Goal: Book appointment/travel/reservation

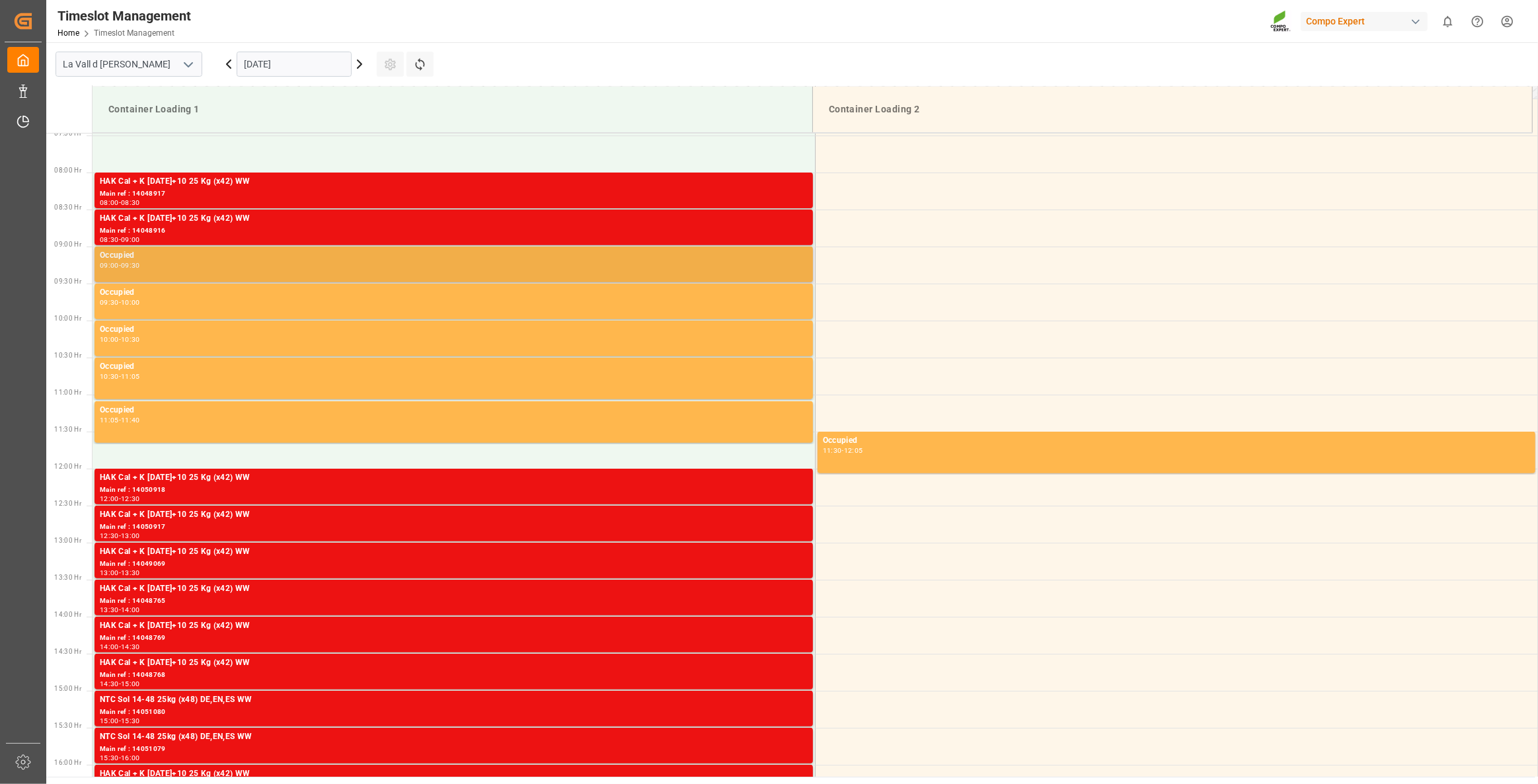
scroll to position [477, 0]
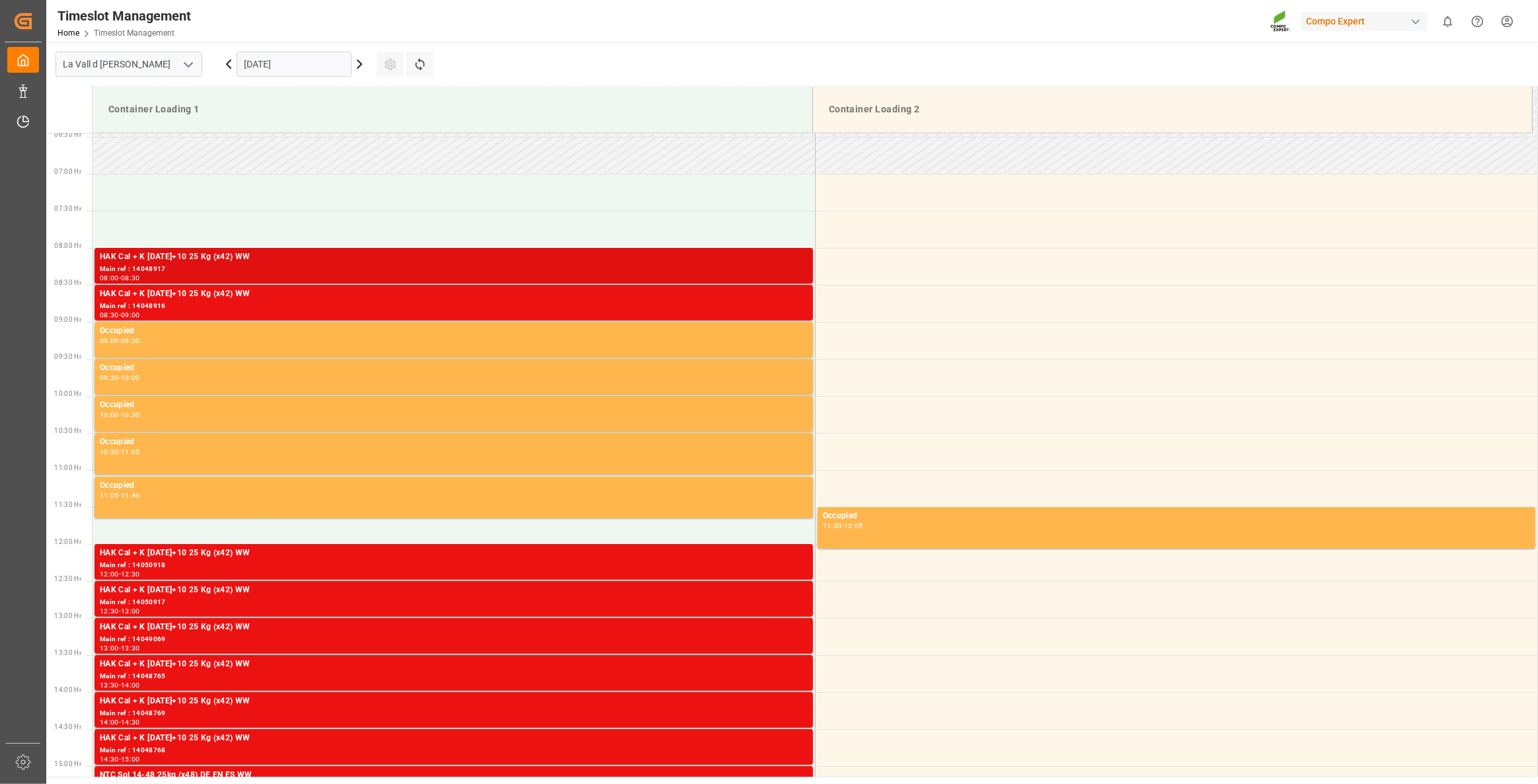
click at [244, 278] on div "08:00 - 08:30" at bounding box center [454, 278] width 707 height 8
click at [273, 295] on div "HAK Cal + K [DATE]+10 25 Kg (x42) WW" at bounding box center [454, 293] width 707 height 13
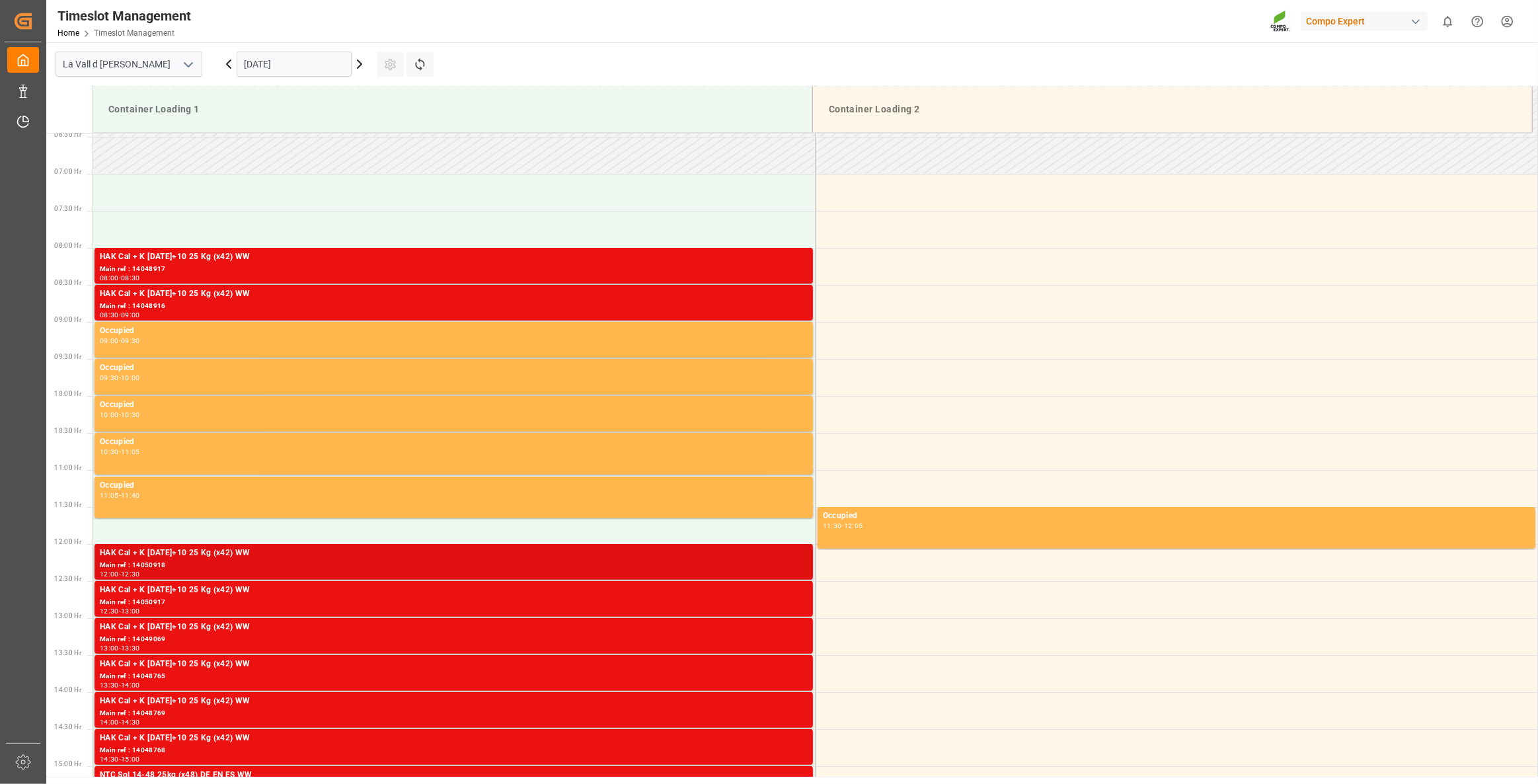
click at [338, 556] on div "HAK Cal + K [DATE]+10 25 Kg (x42) WW" at bounding box center [454, 553] width 707 height 13
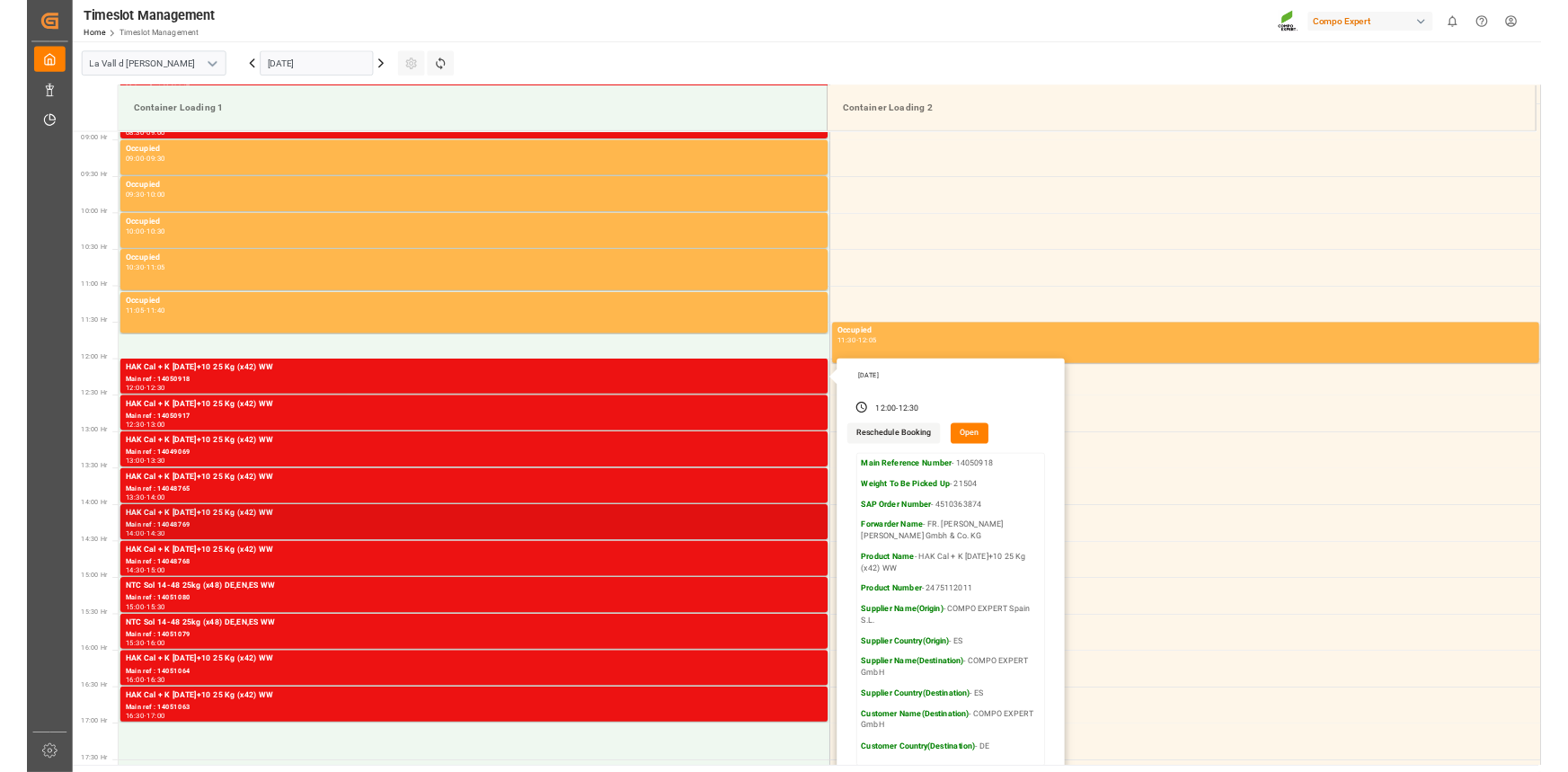
scroll to position [894, 0]
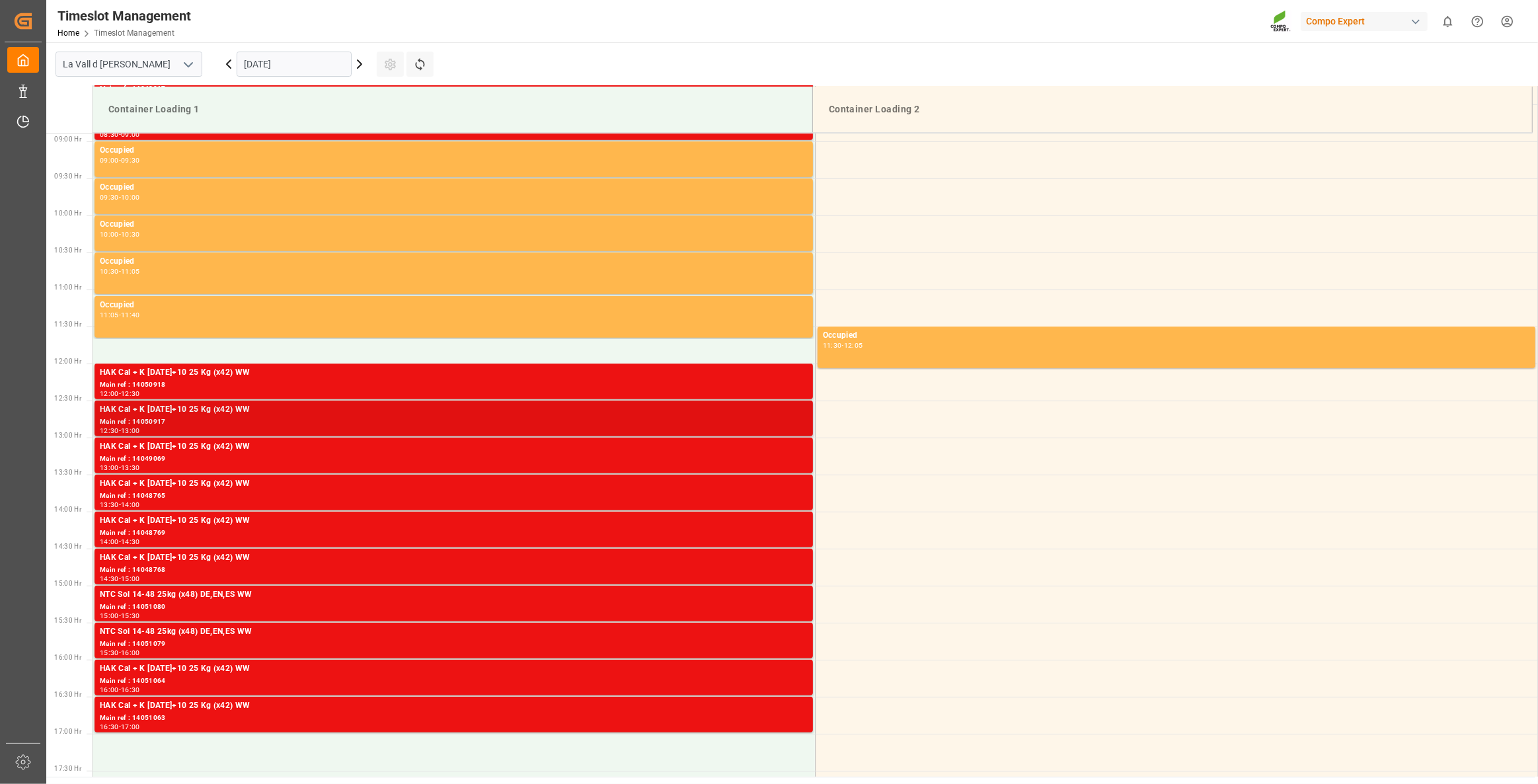
click at [748, 417] on div "Main ref : 14050917" at bounding box center [454, 422] width 707 height 11
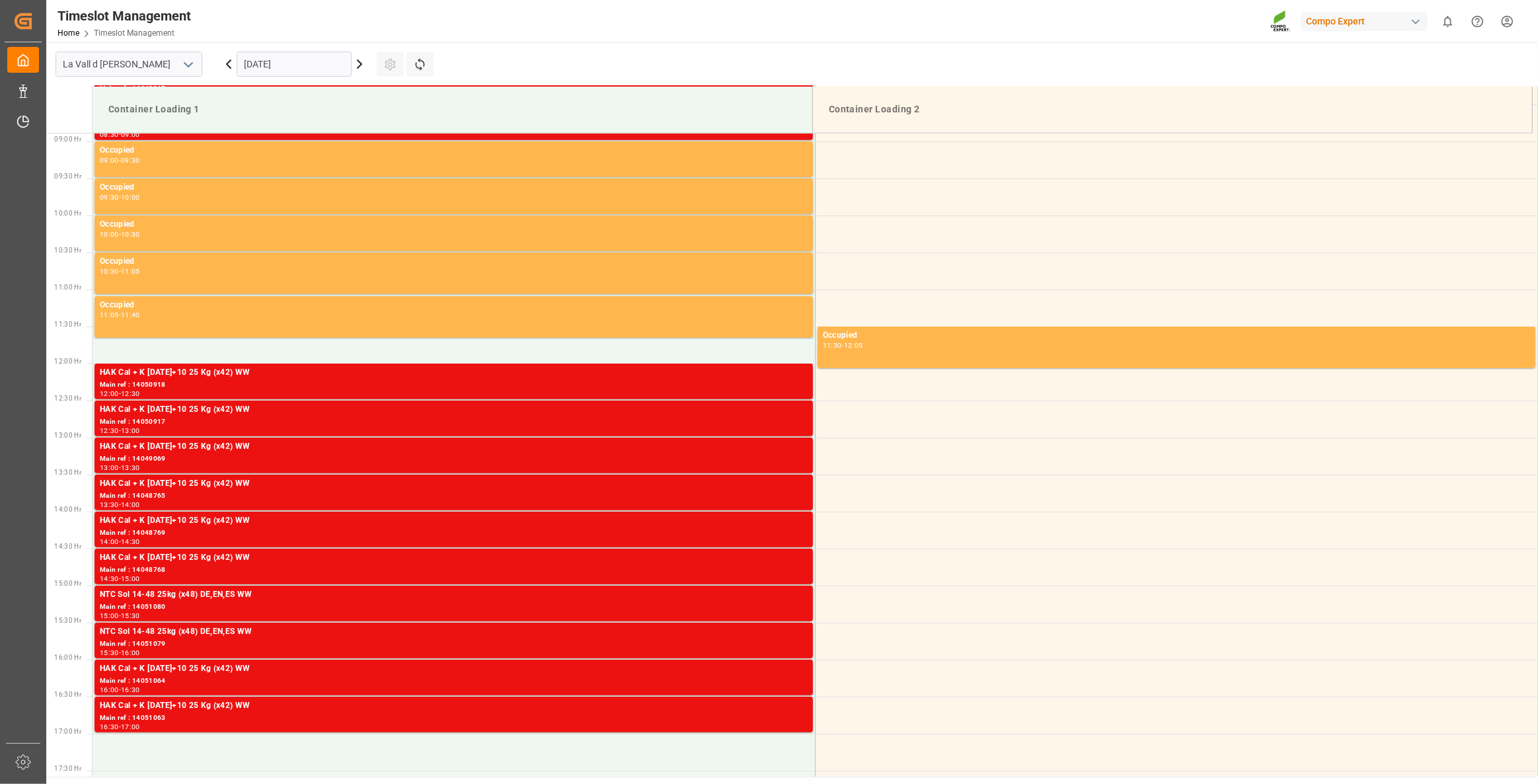
click at [755, 459] on div "Main ref : 14049069" at bounding box center [454, 459] width 707 height 11
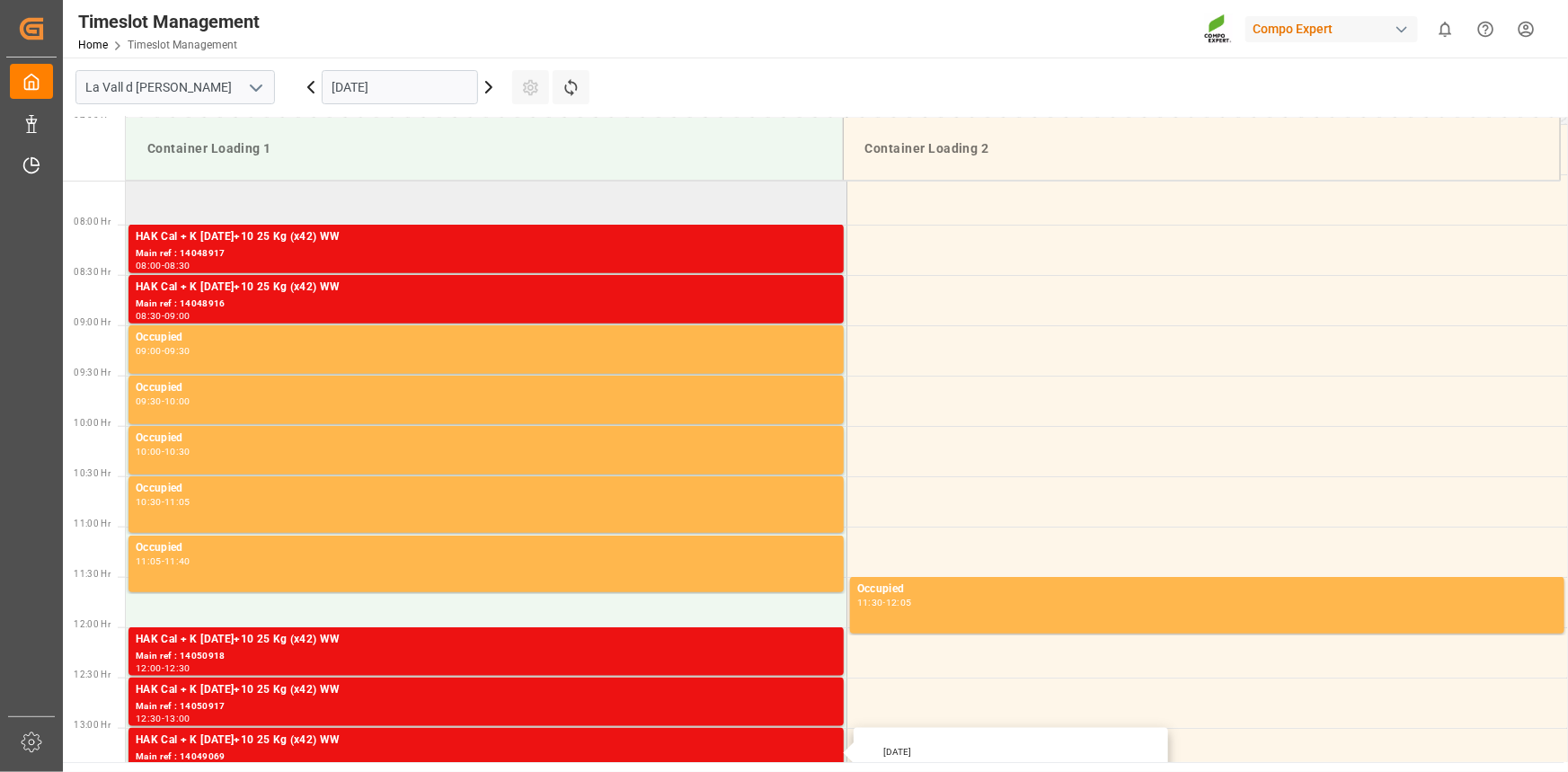
scroll to position [566, 0]
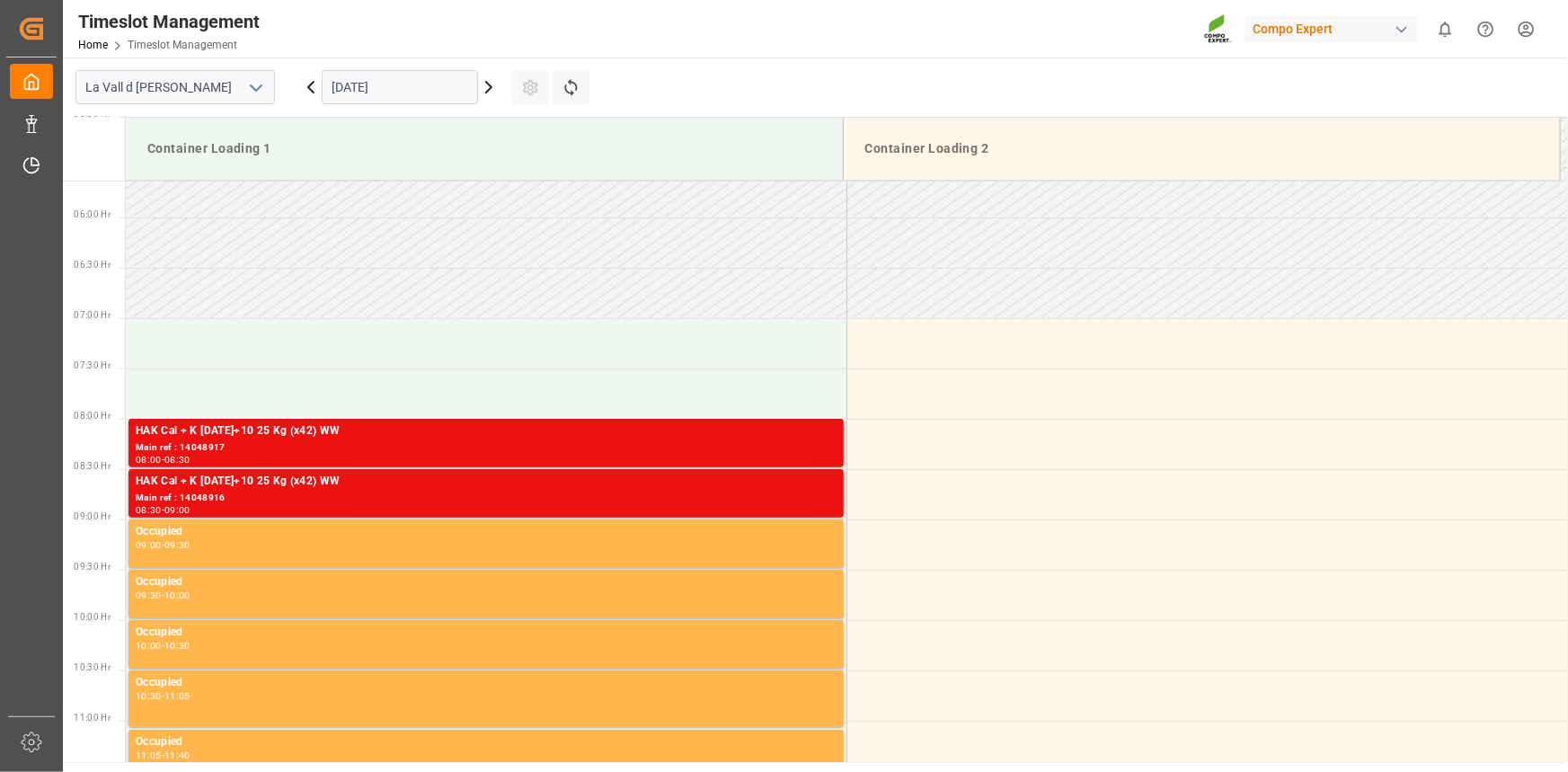
click at [389, 435] on div "HAK Cal + K [DATE]+10 25 Kg (x42) WW" at bounding box center [486, 431] width 701 height 18
click at [707, 487] on div "HAK Cal + K [DATE]+10 25 Kg (x42) WW" at bounding box center [486, 481] width 701 height 18
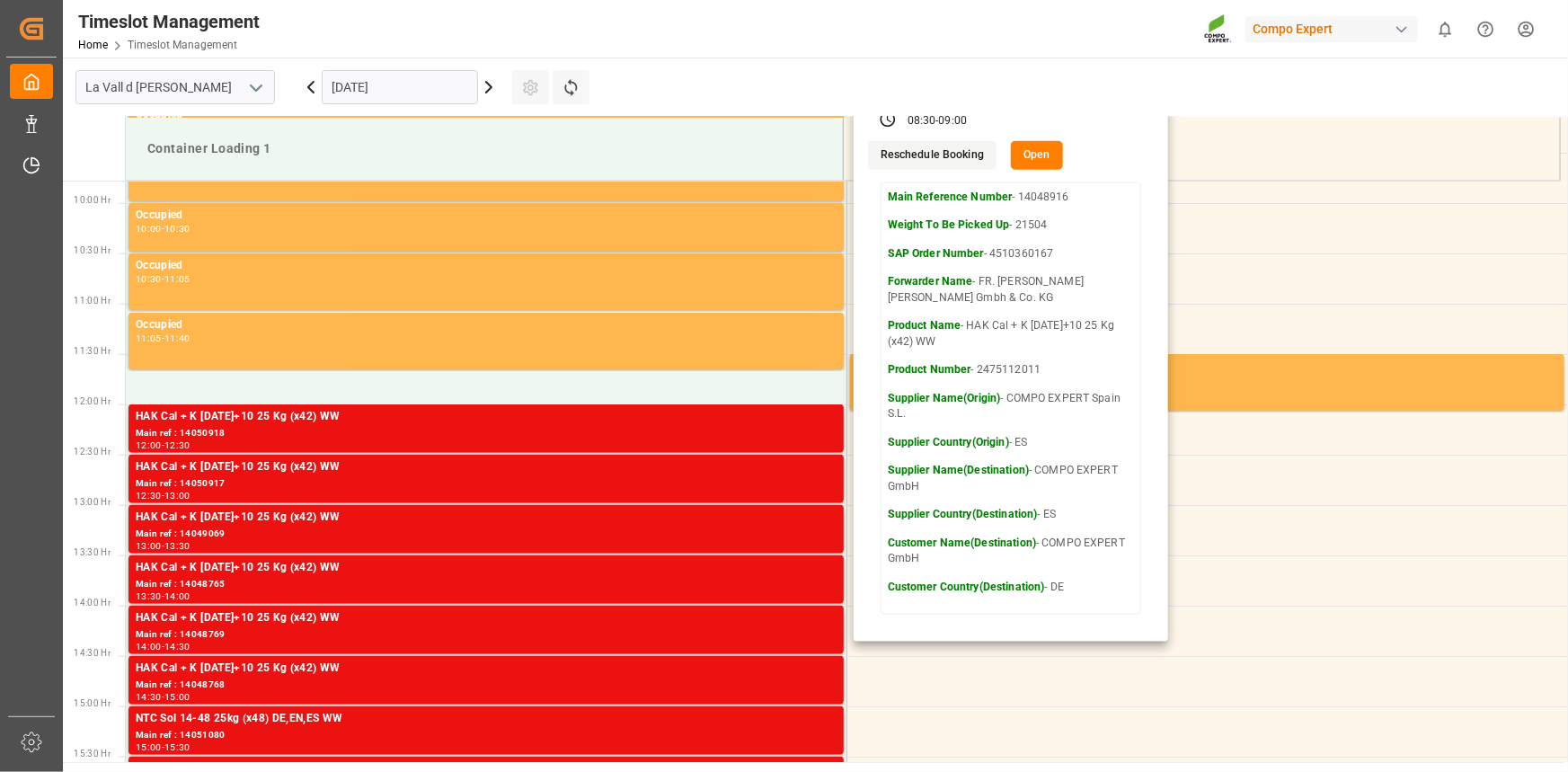
scroll to position [1058, 0]
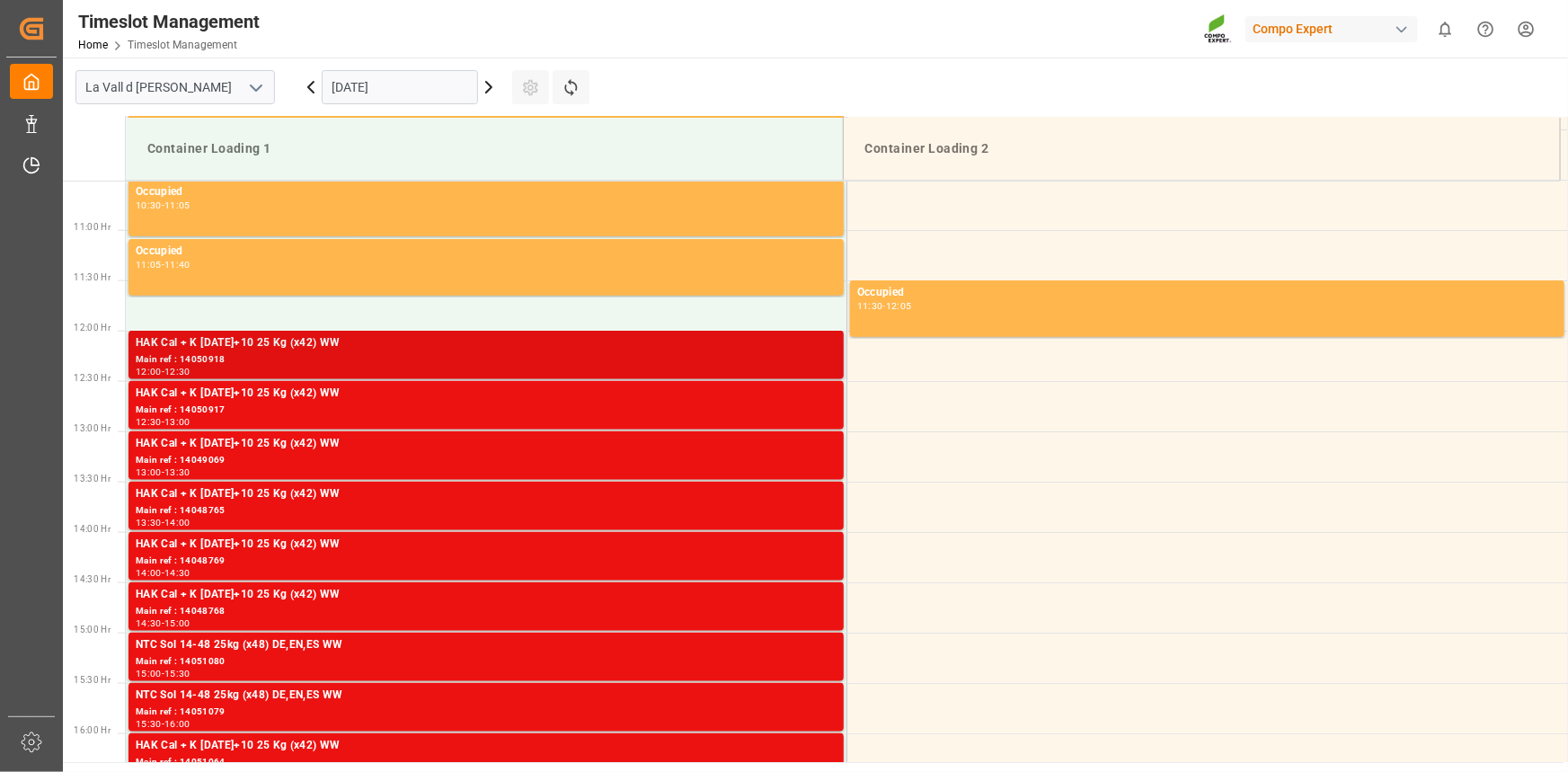
click at [516, 358] on div "Main ref : 14050918" at bounding box center [486, 360] width 701 height 15
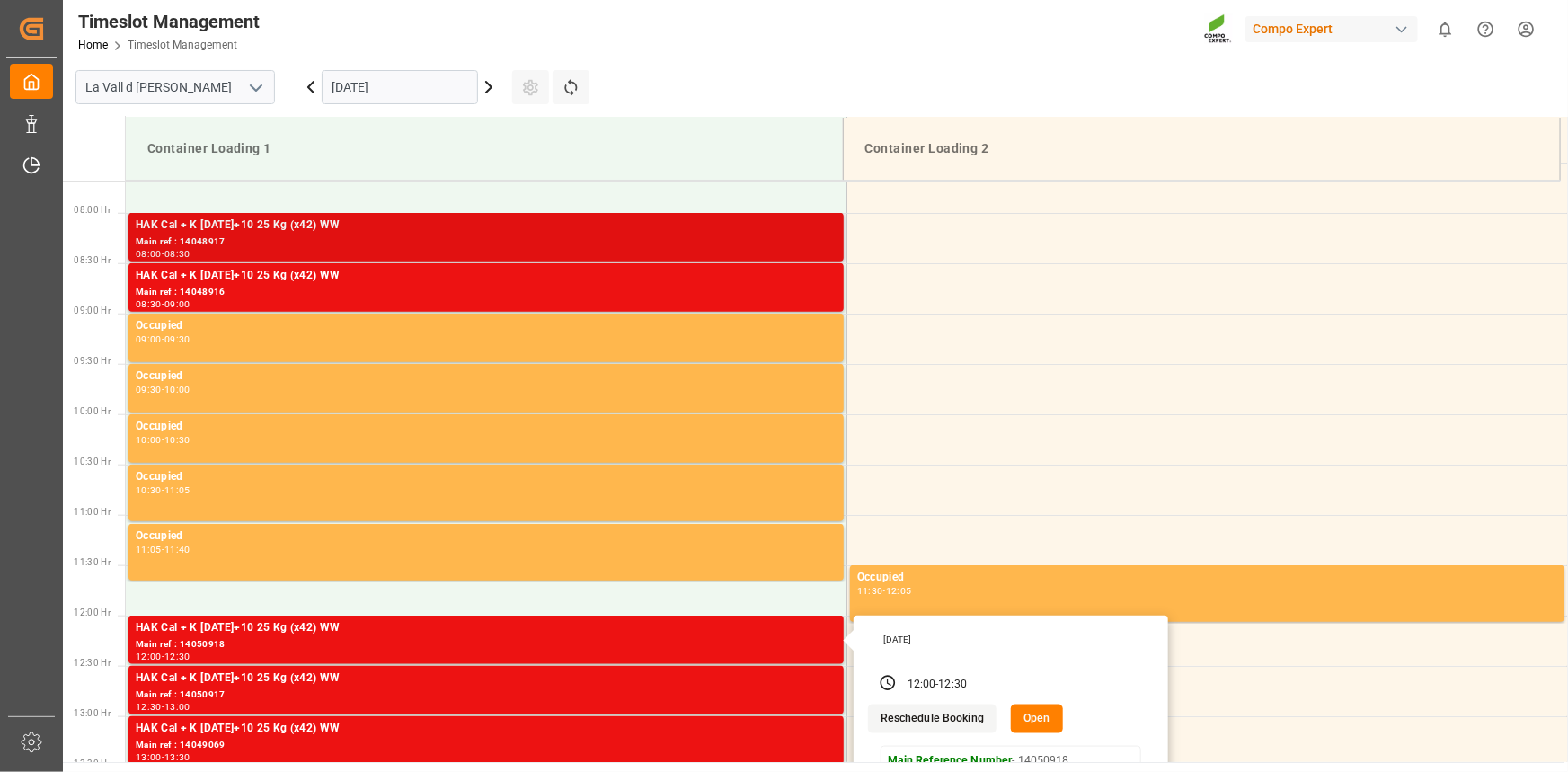
scroll to position [730, 0]
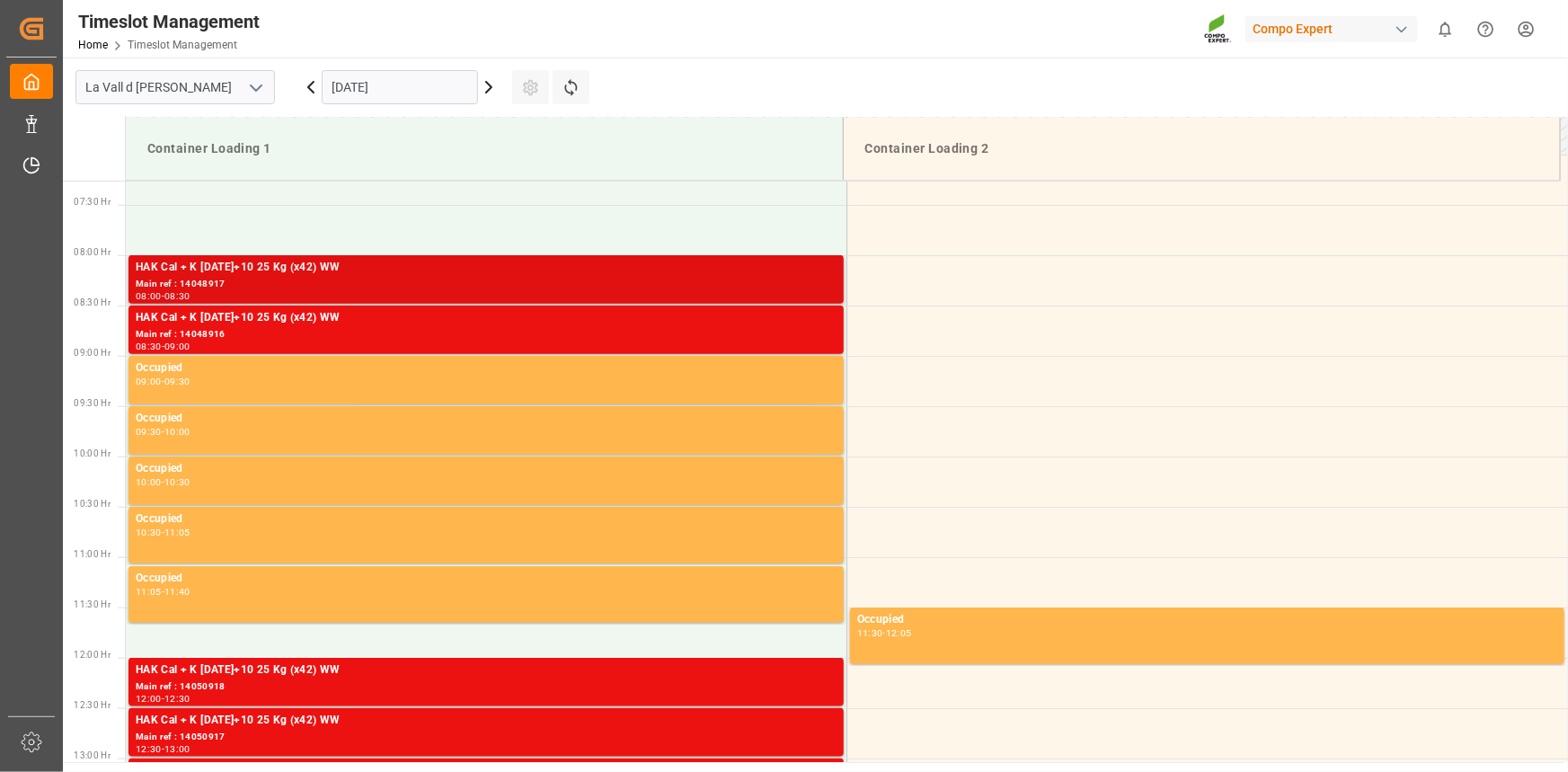
click at [625, 273] on div "HAK Cal + K [DATE]+10 25 Kg (x42) WW" at bounding box center [486, 267] width 701 height 18
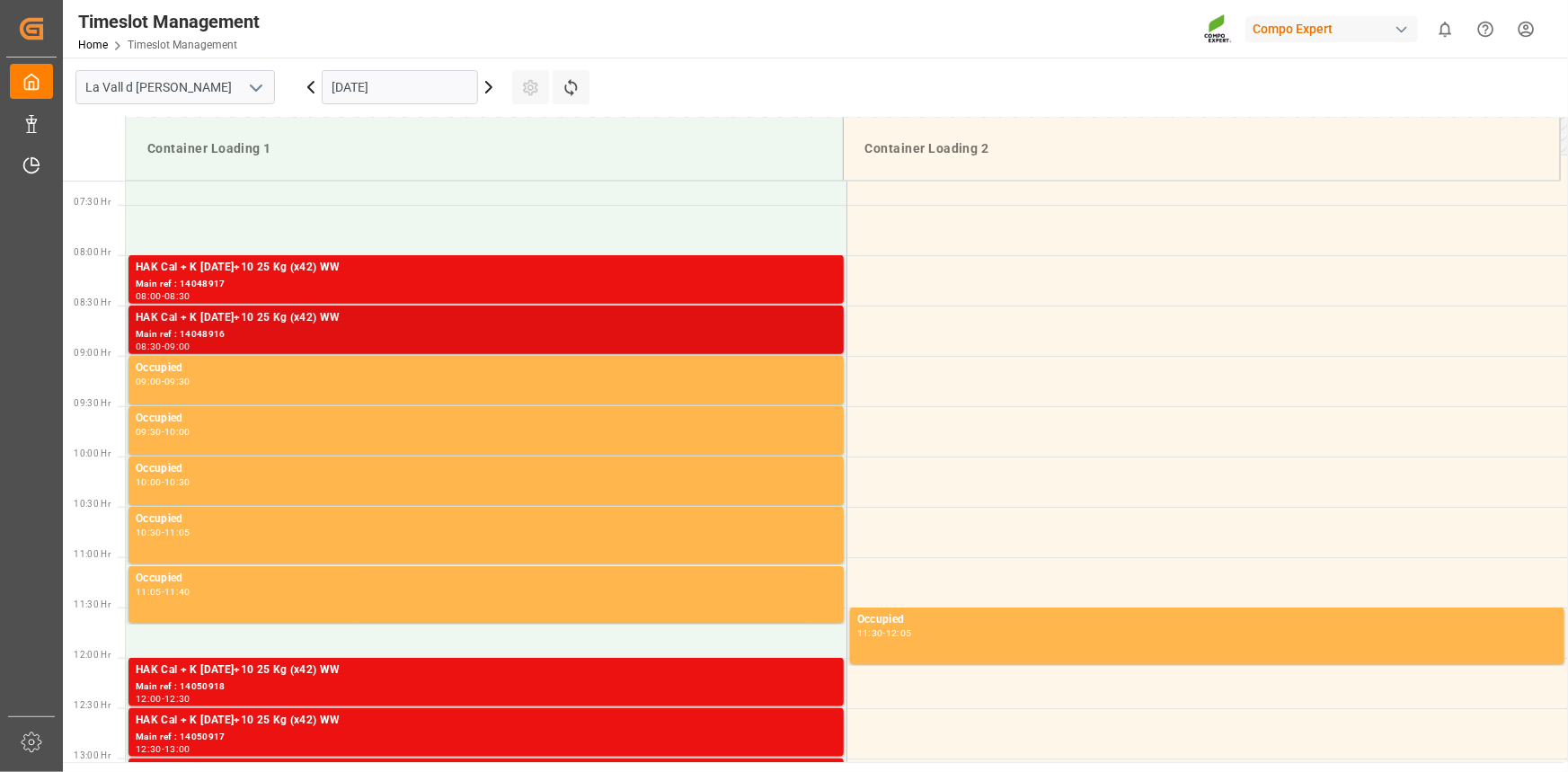
click at [662, 324] on div "HAK Cal + K [DATE]+10 25 Kg (x42) WW" at bounding box center [486, 317] width 701 height 18
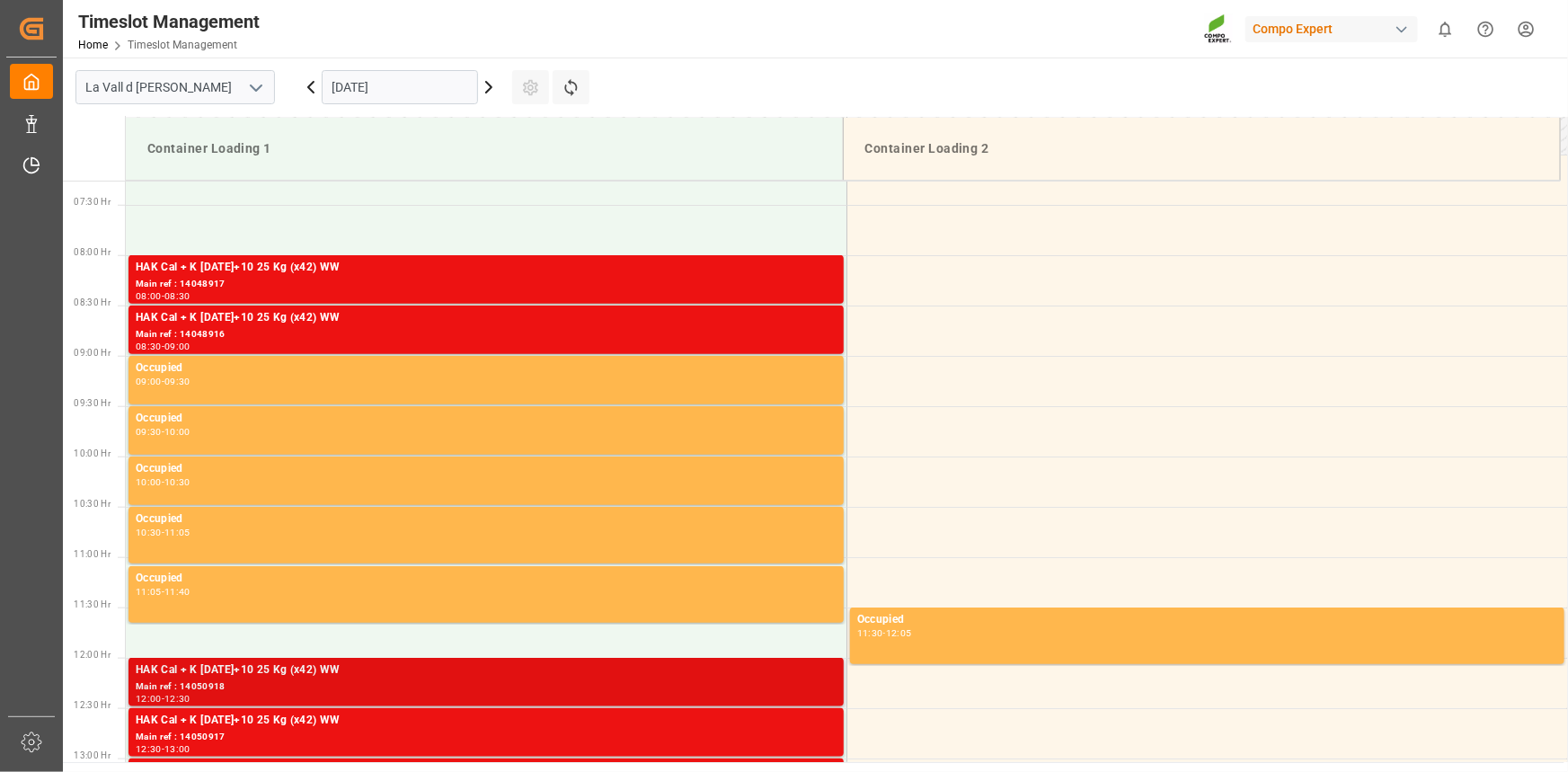
click at [719, 683] on div "Main ref : 14050918" at bounding box center [486, 686] width 701 height 15
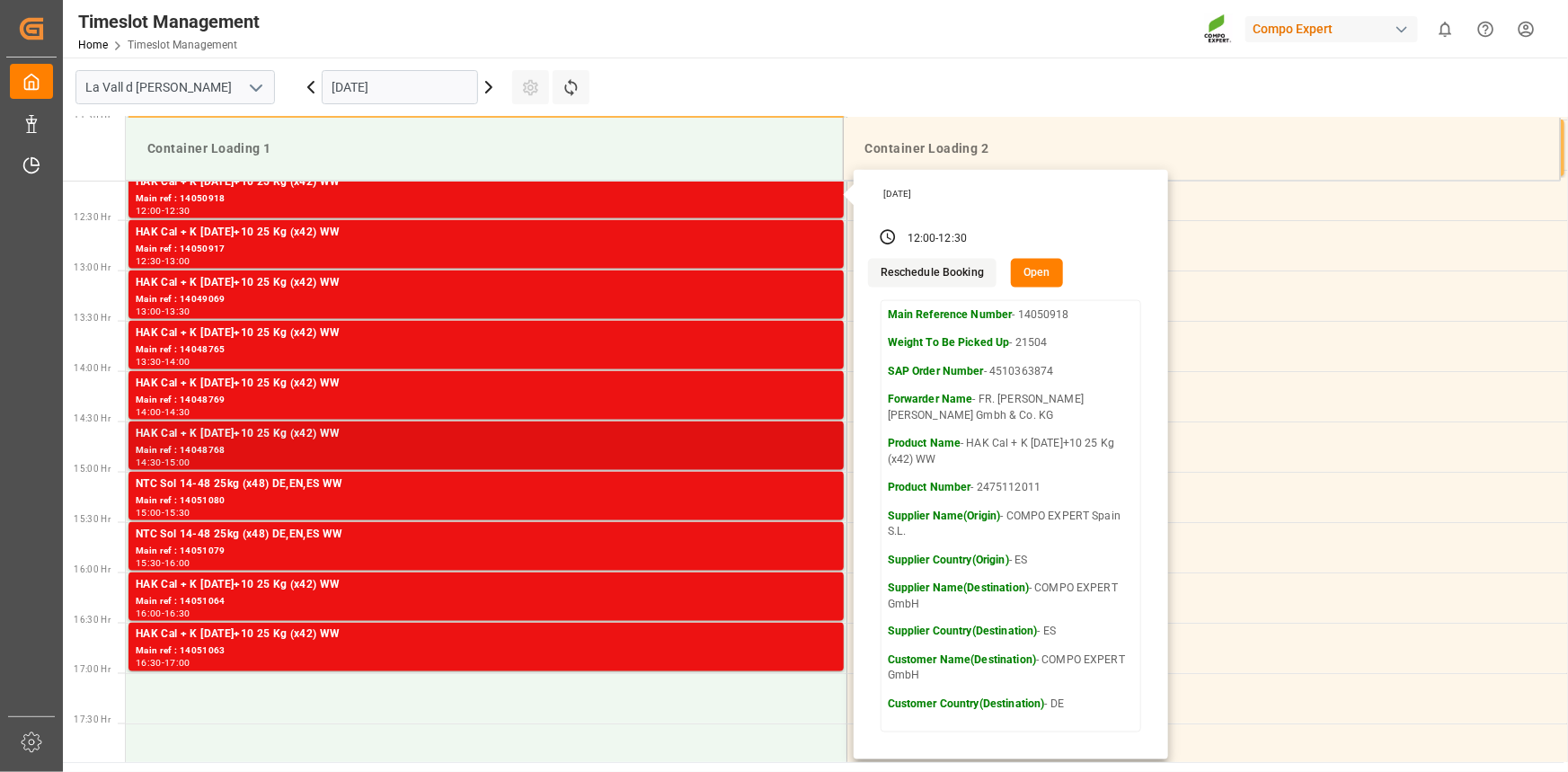
scroll to position [1058, 0]
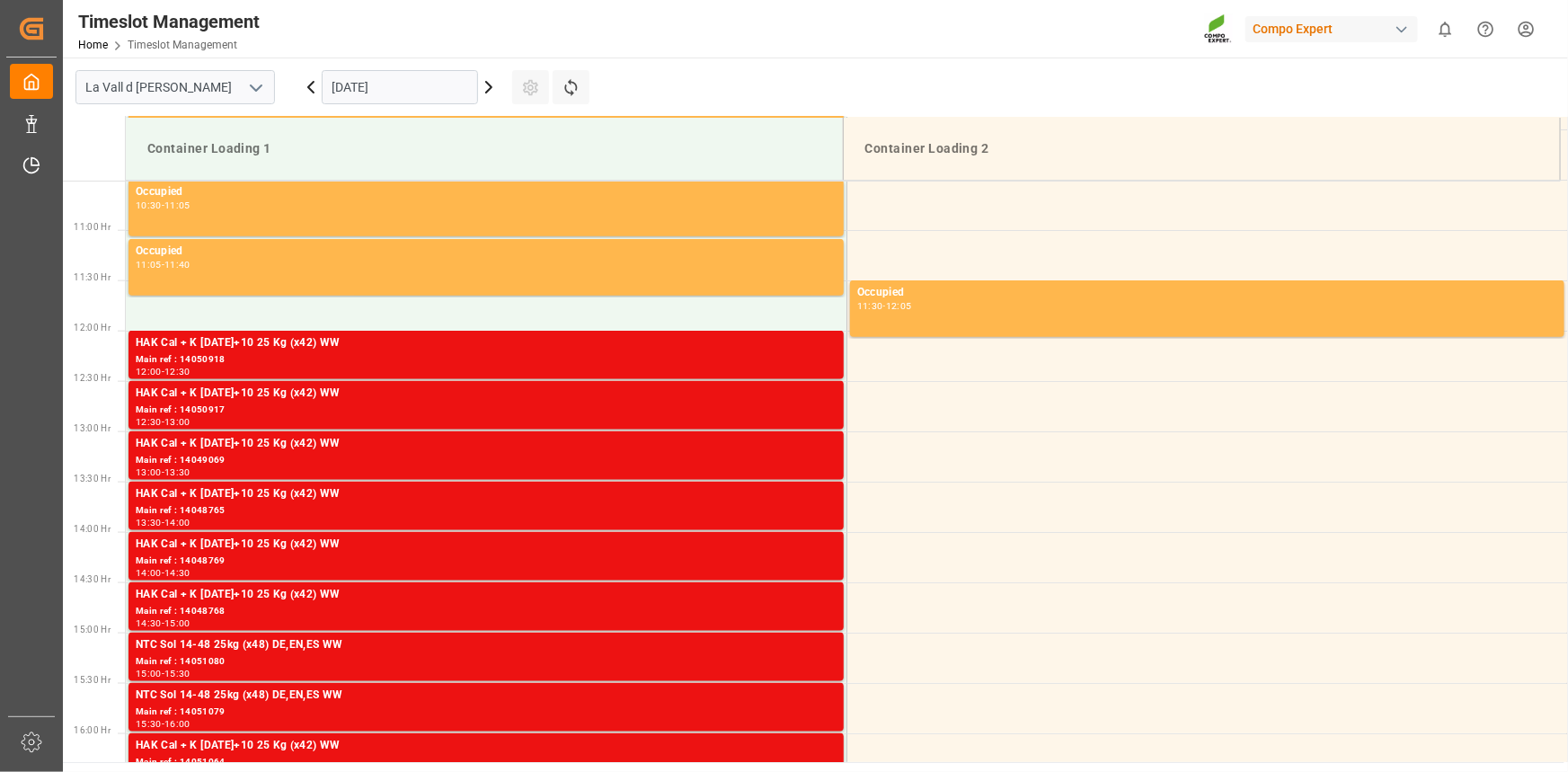
click at [732, 404] on div "Main ref : 14050917" at bounding box center [486, 410] width 701 height 15
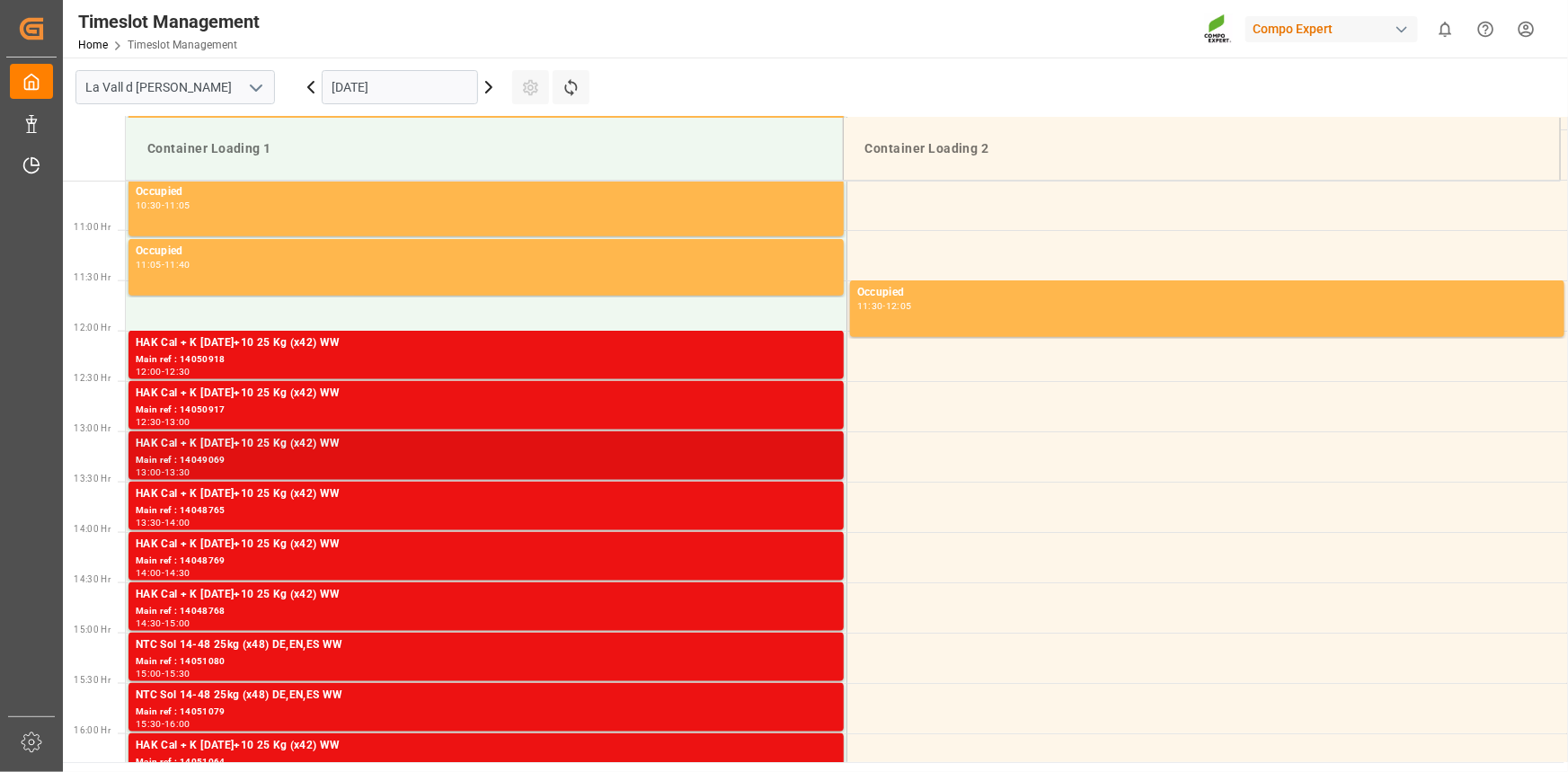
click at [744, 468] on div "13:00 - 13:30" at bounding box center [486, 473] width 701 height 10
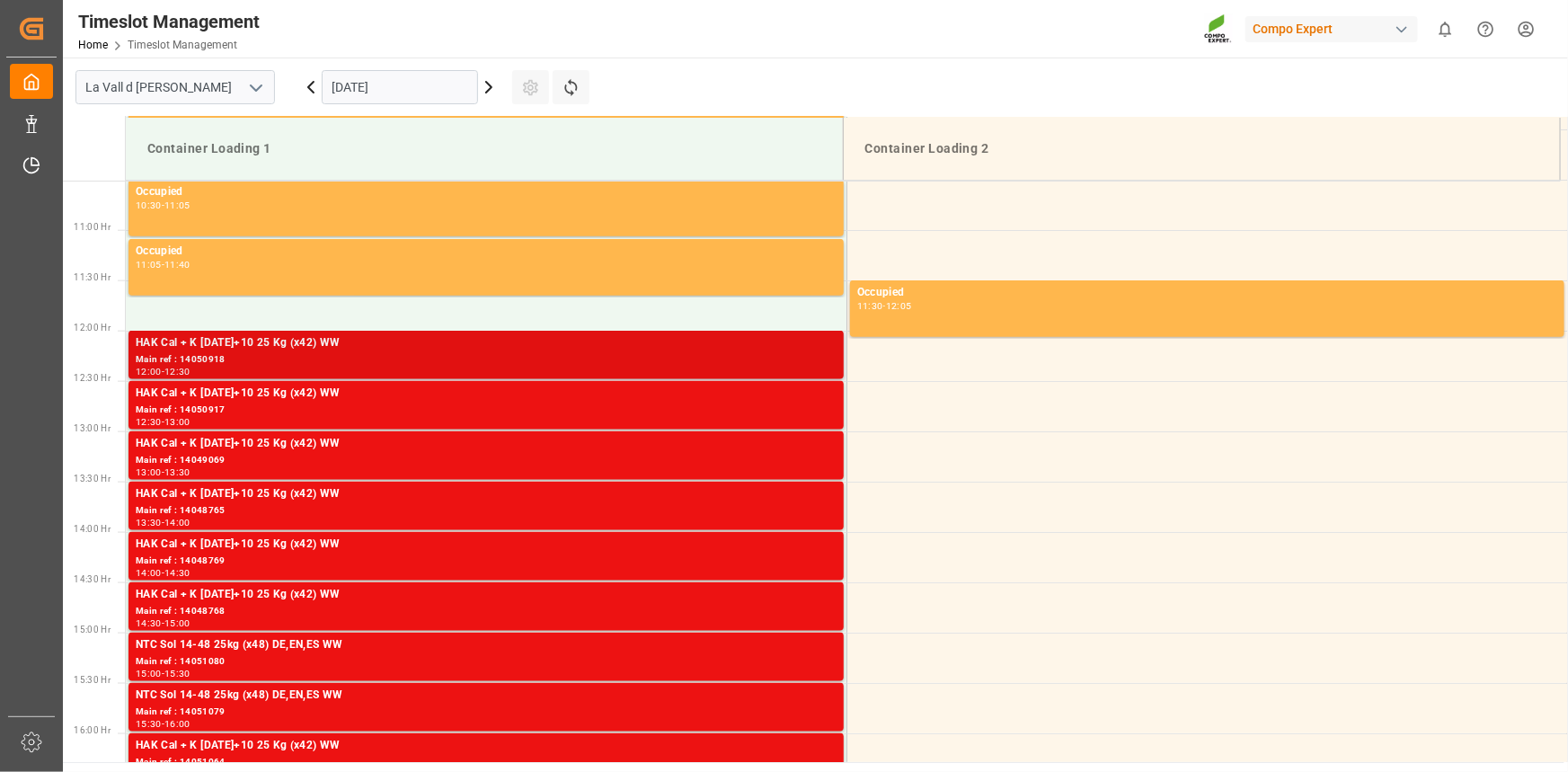
click at [783, 368] on div "12:00 - 12:30" at bounding box center [486, 372] width 701 height 10
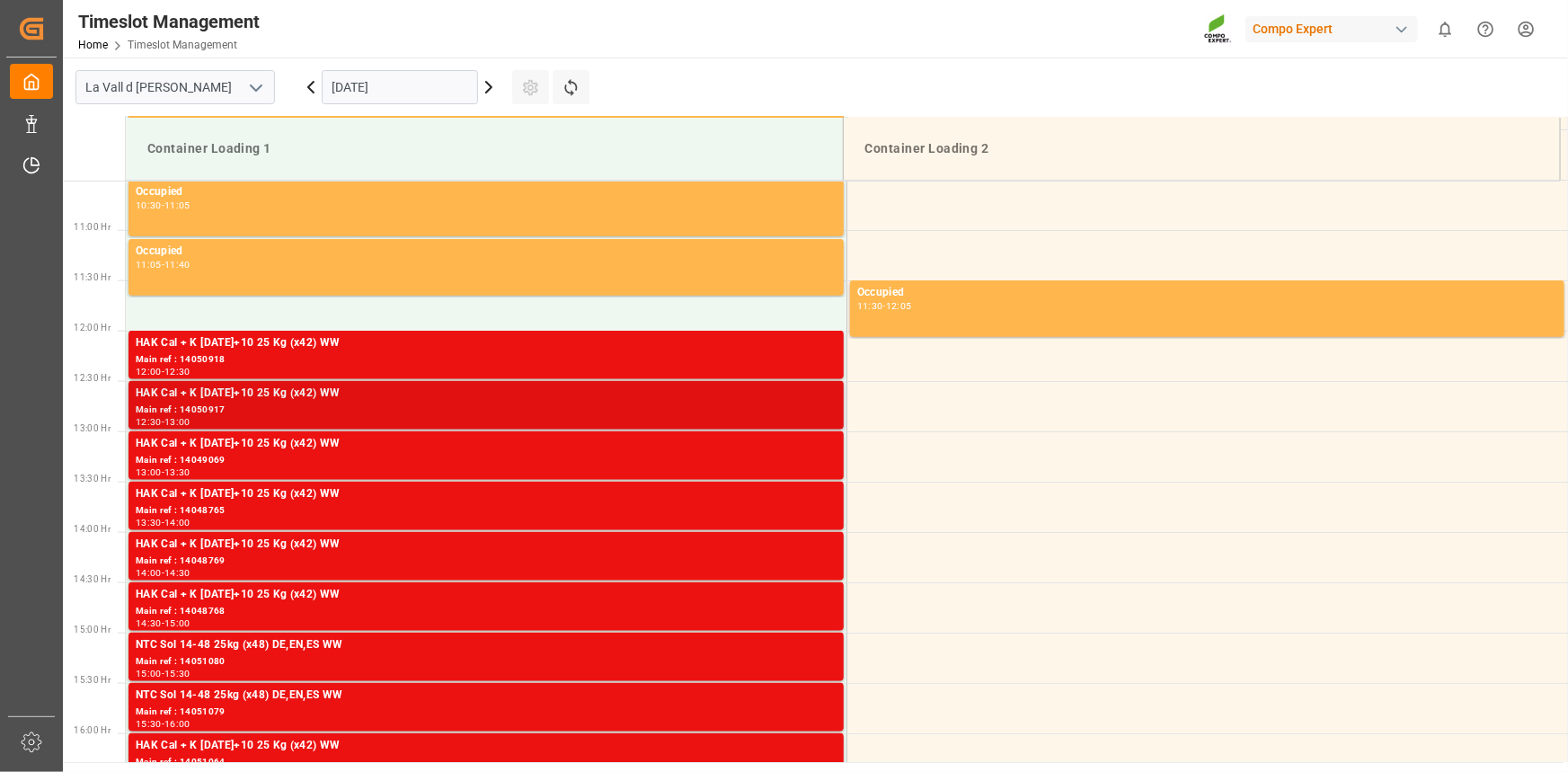
click at [787, 413] on div "Main ref : 14050917" at bounding box center [486, 410] width 701 height 15
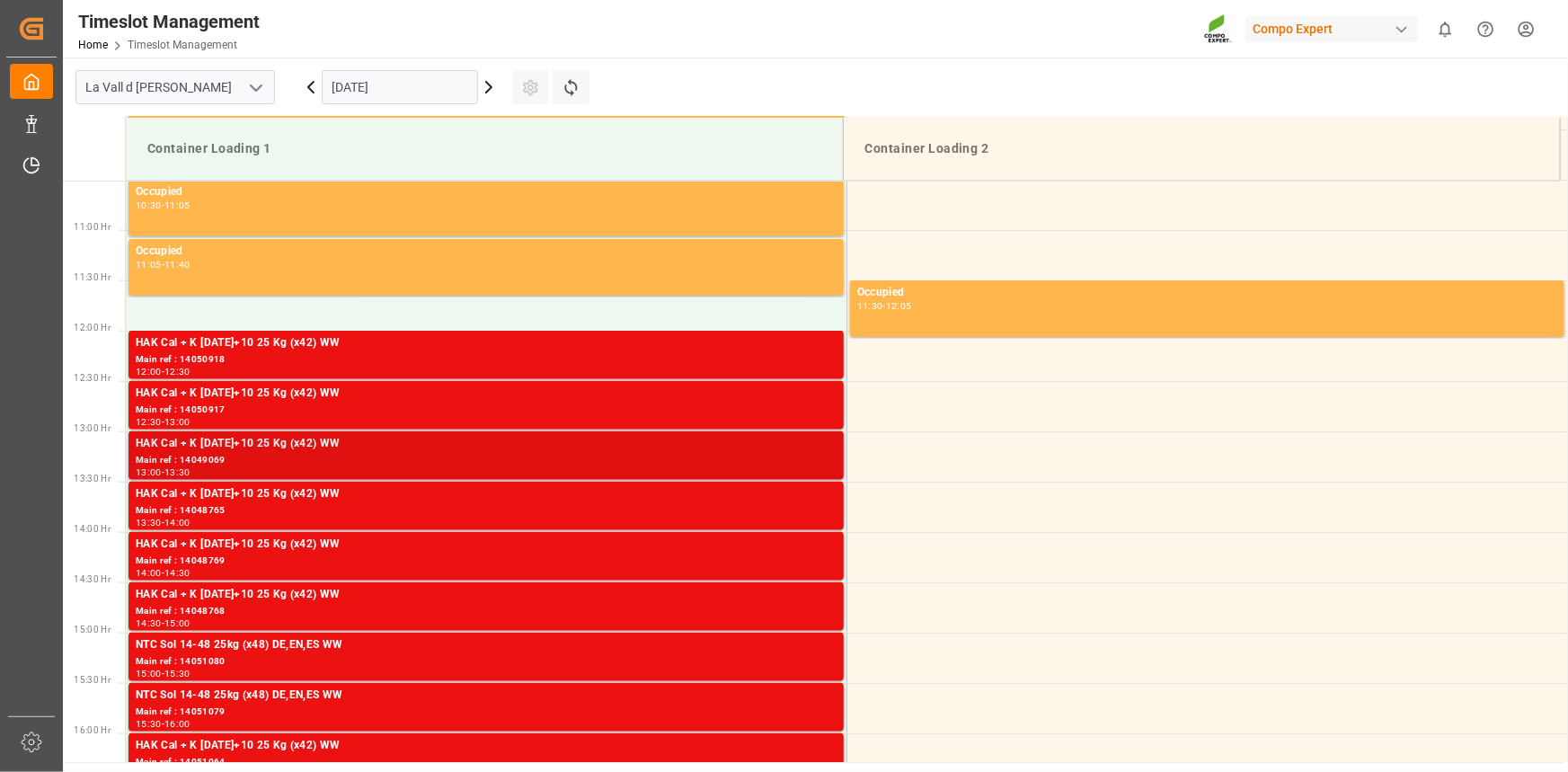
click at [776, 447] on div "HAK Cal + K [DATE]+10 25 Kg (x42) WW" at bounding box center [486, 443] width 701 height 18
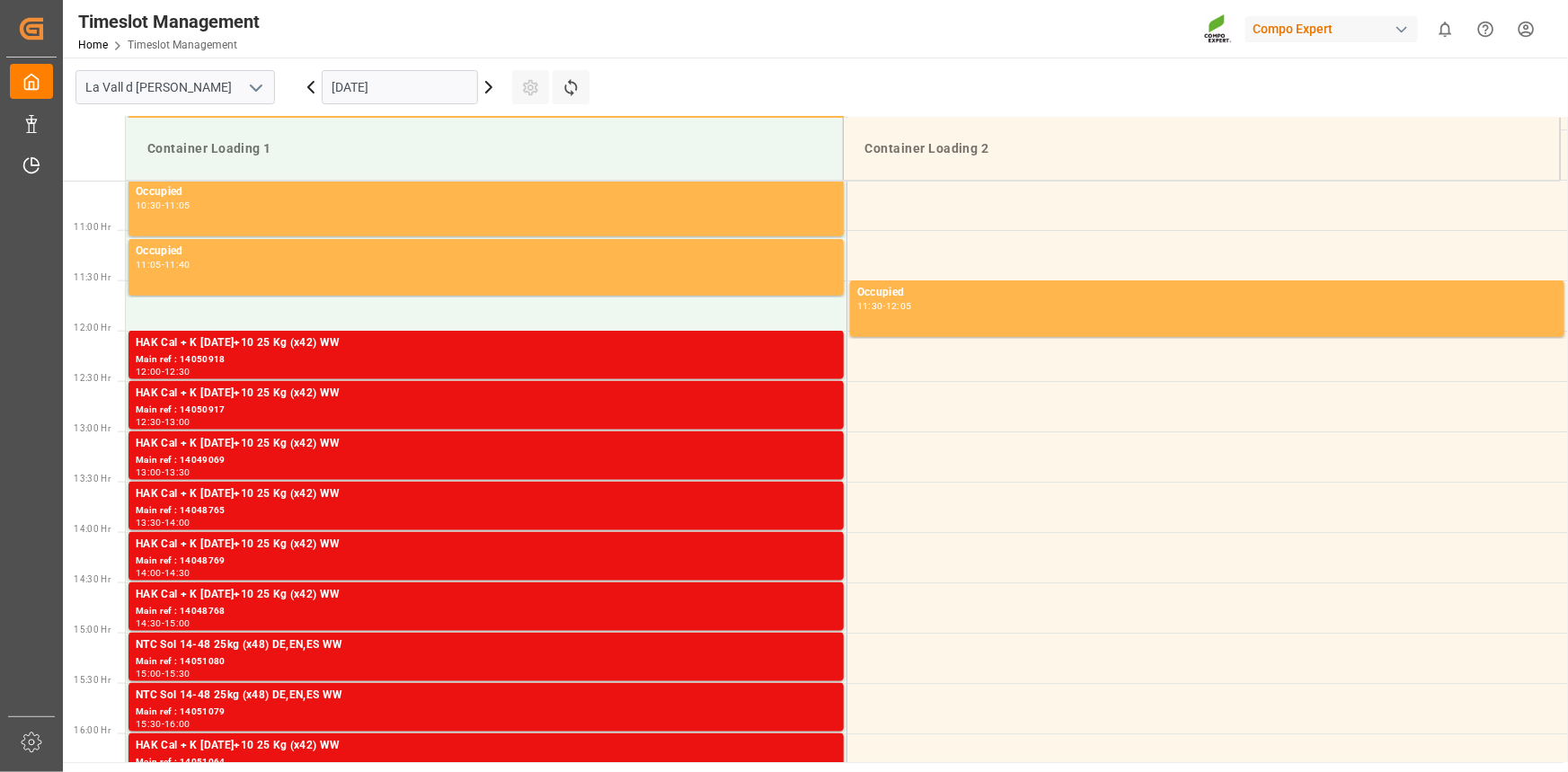
click at [768, 494] on div "HAK Cal + K [DATE]+10 25 Kg (x42) WW" at bounding box center [486, 494] width 701 height 18
click at [783, 458] on div "Main ref : 14049069" at bounding box center [486, 460] width 701 height 15
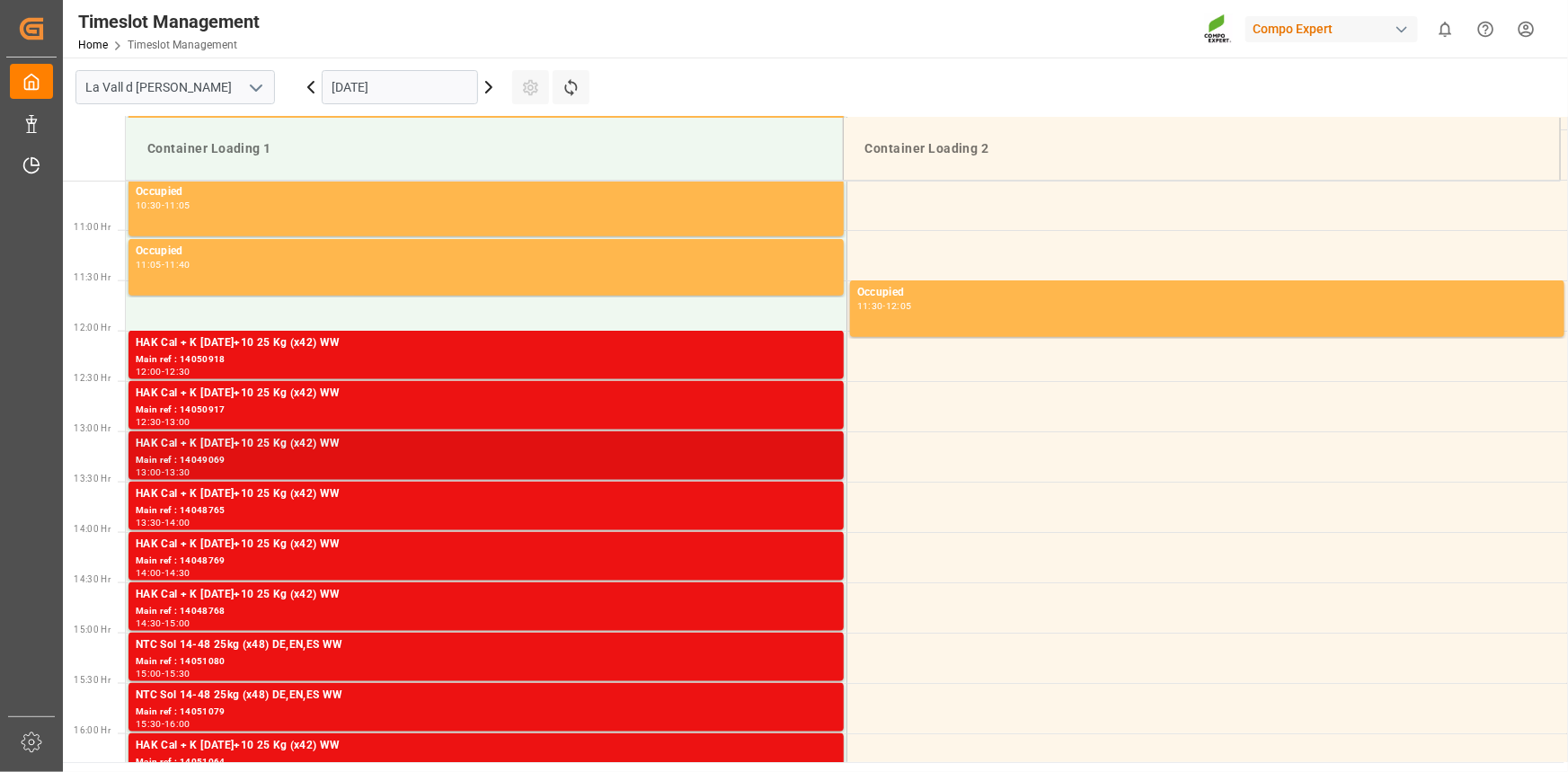
click at [704, 447] on div "HAK Cal + K [DATE]+10 25 Kg (x42) WW" at bounding box center [486, 443] width 701 height 18
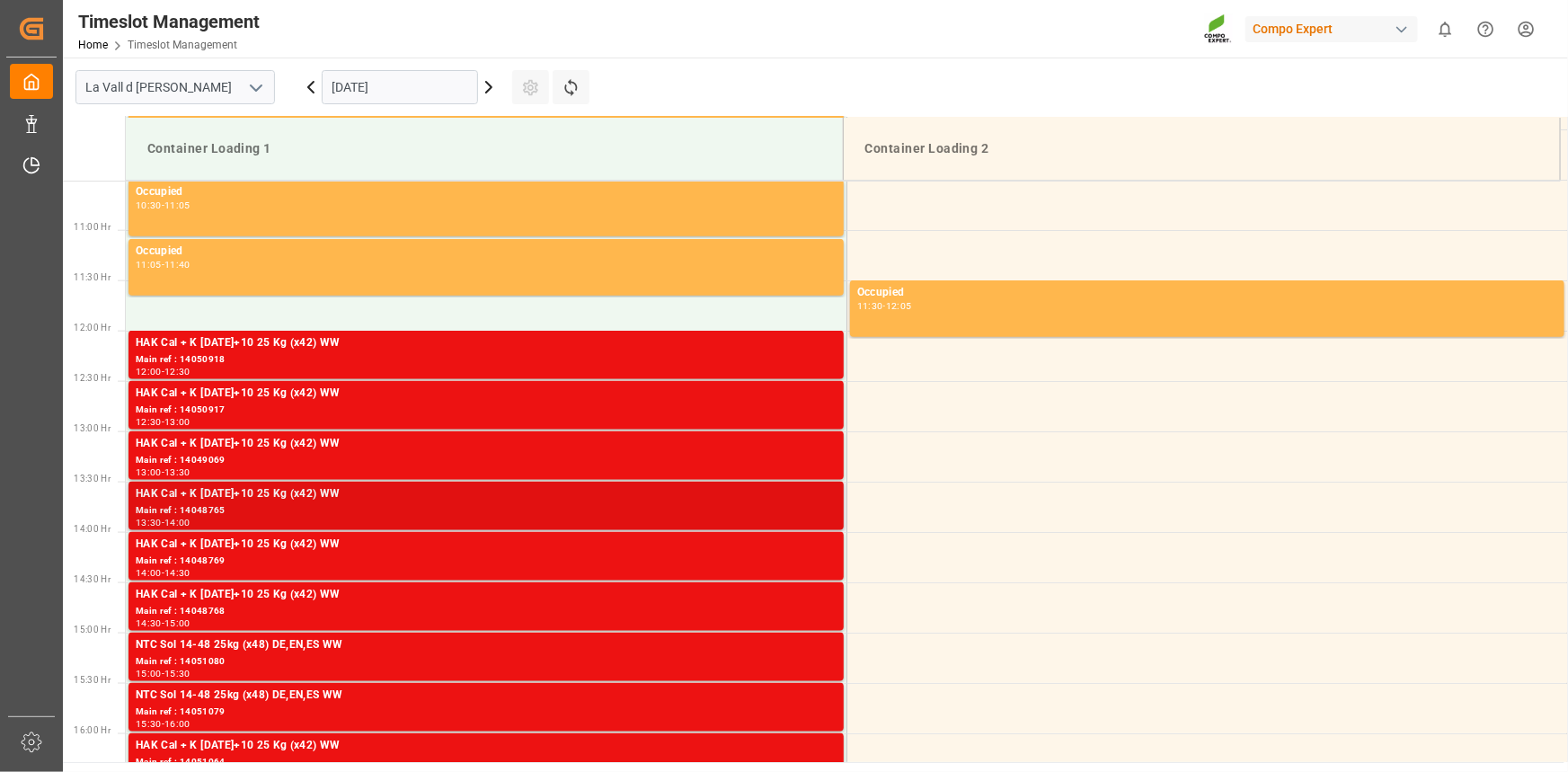
click at [798, 512] on div "Main ref : 14048765" at bounding box center [486, 511] width 701 height 15
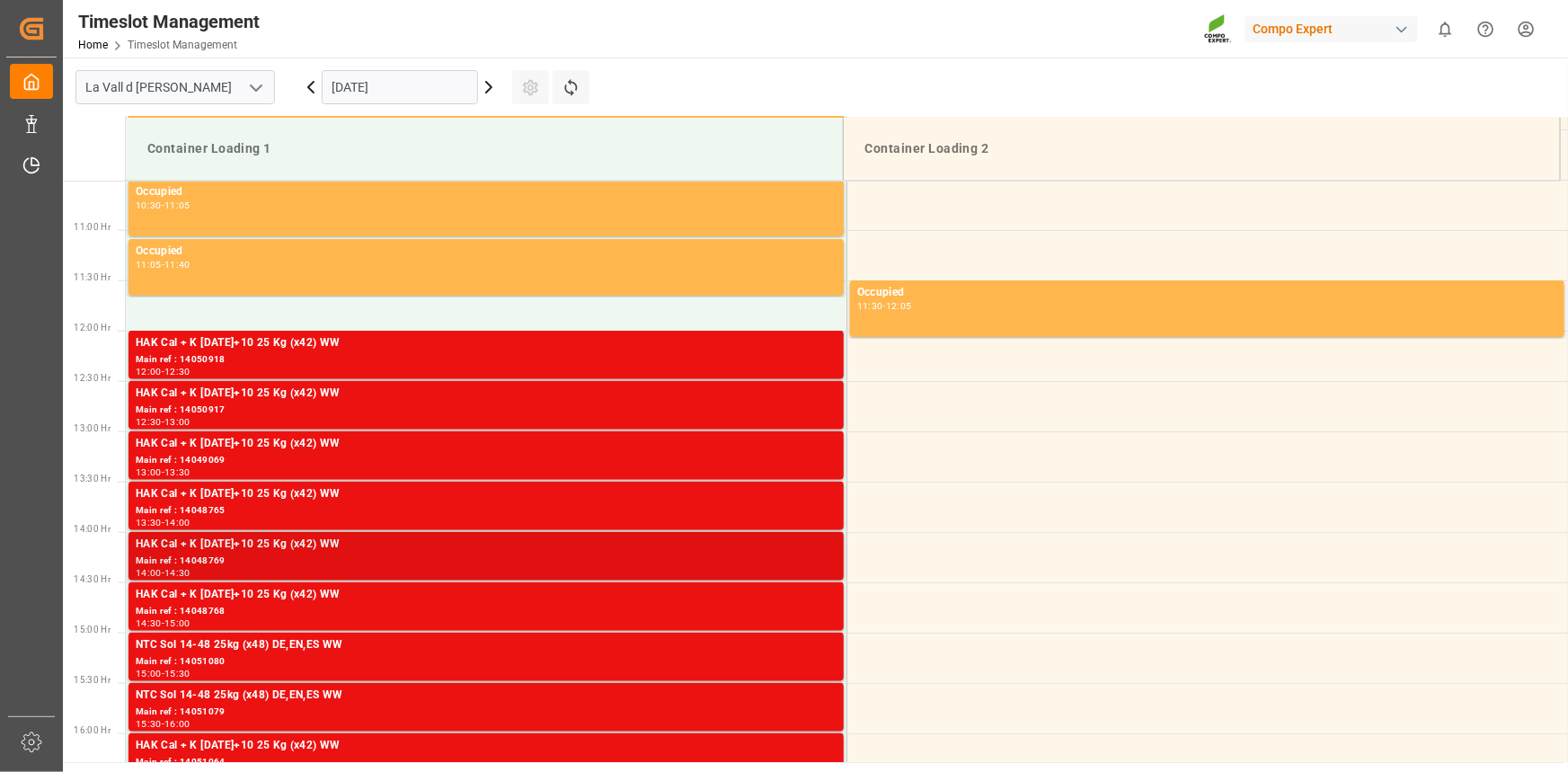
click at [669, 549] on div "HAK Cal + K [DATE]+10 25 Kg (x42) WW" at bounding box center [486, 544] width 701 height 18
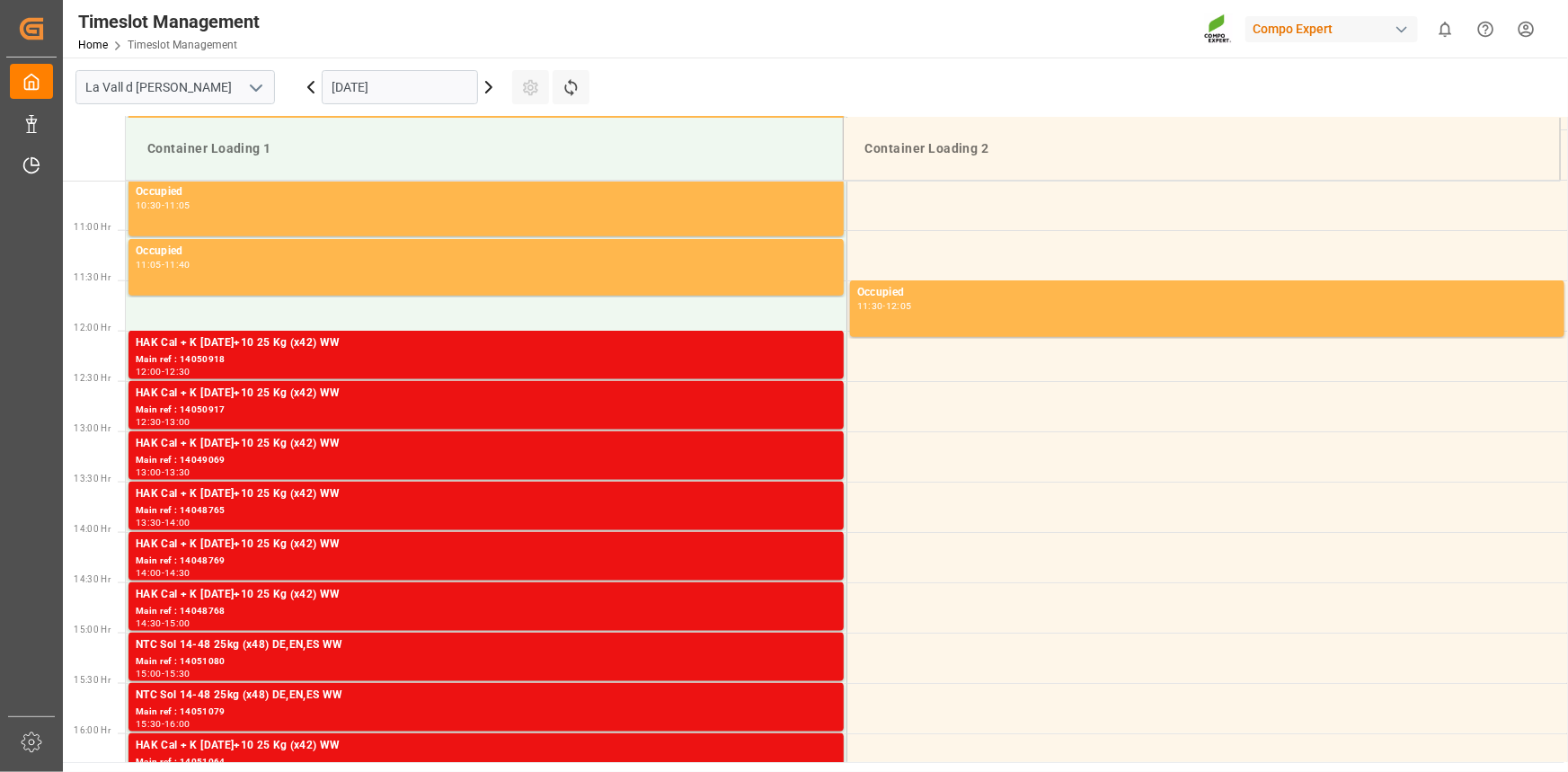
click at [751, 598] on div "HAK Cal + K [DATE]+10 25 Kg (x42) WW" at bounding box center [486, 594] width 701 height 18
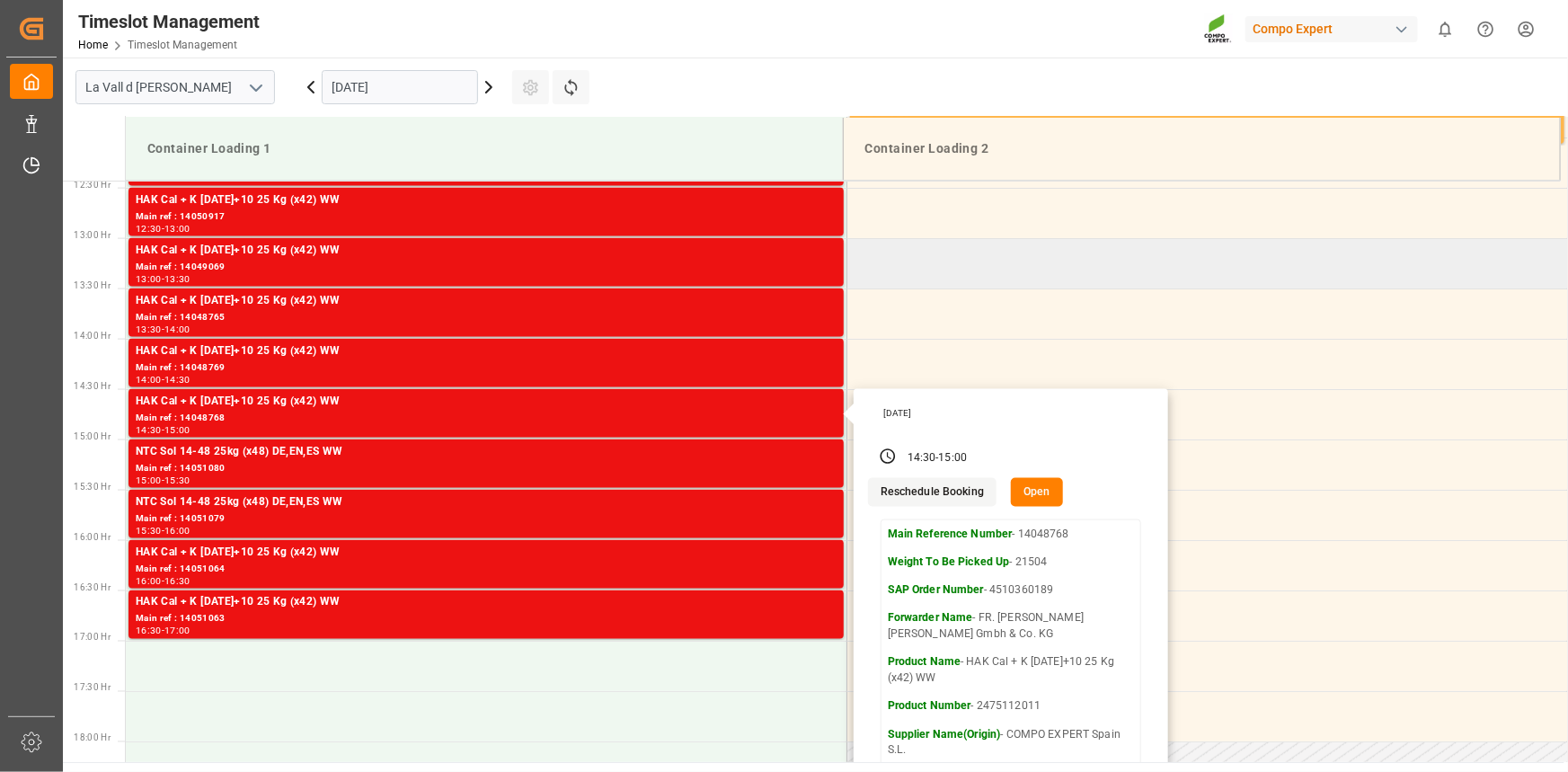
scroll to position [1303, 0]
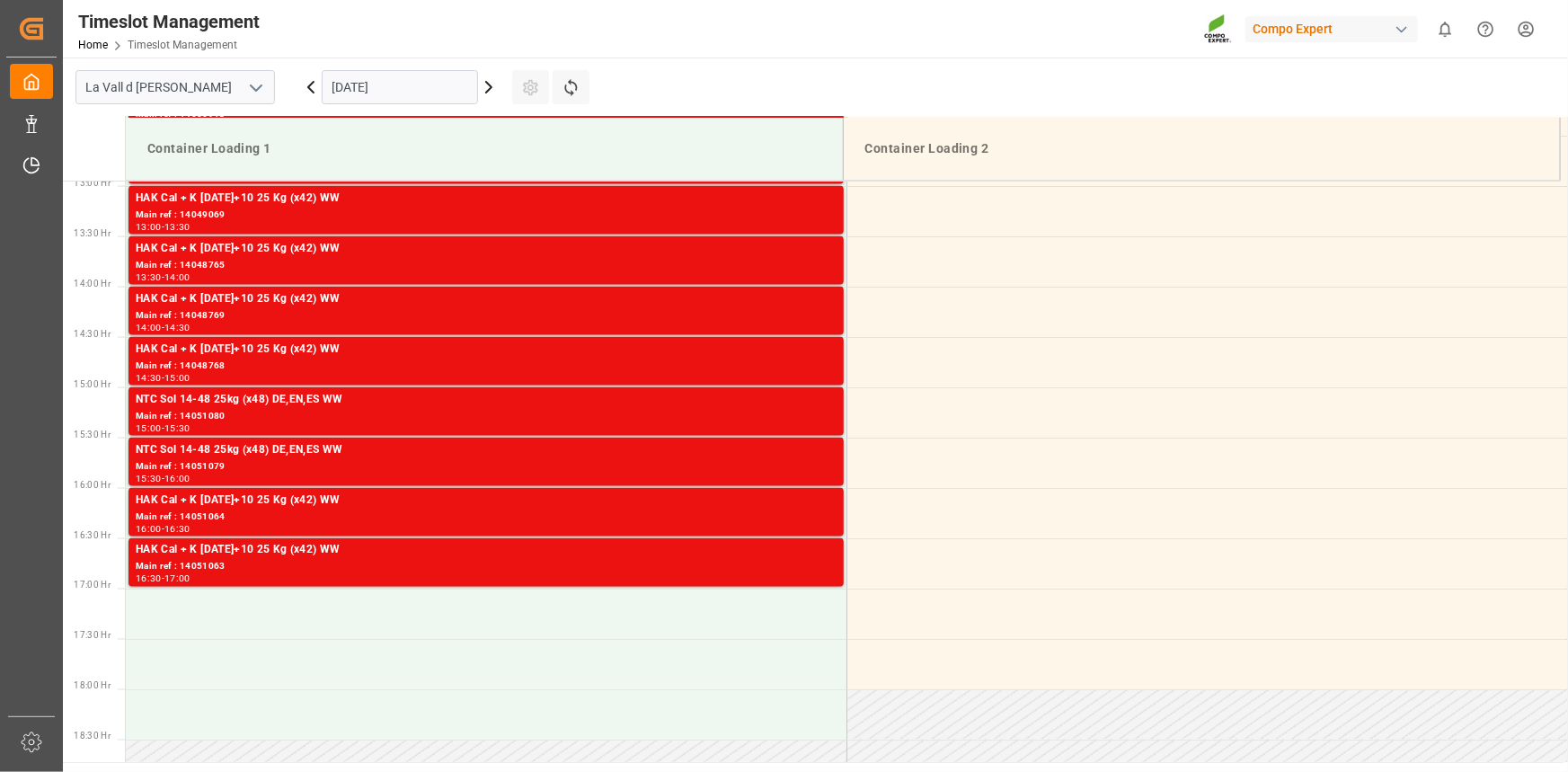
click at [744, 399] on div "NTC Sol 14-48 25kg (x48) DE,EN,ES WW" at bounding box center [486, 399] width 701 height 18
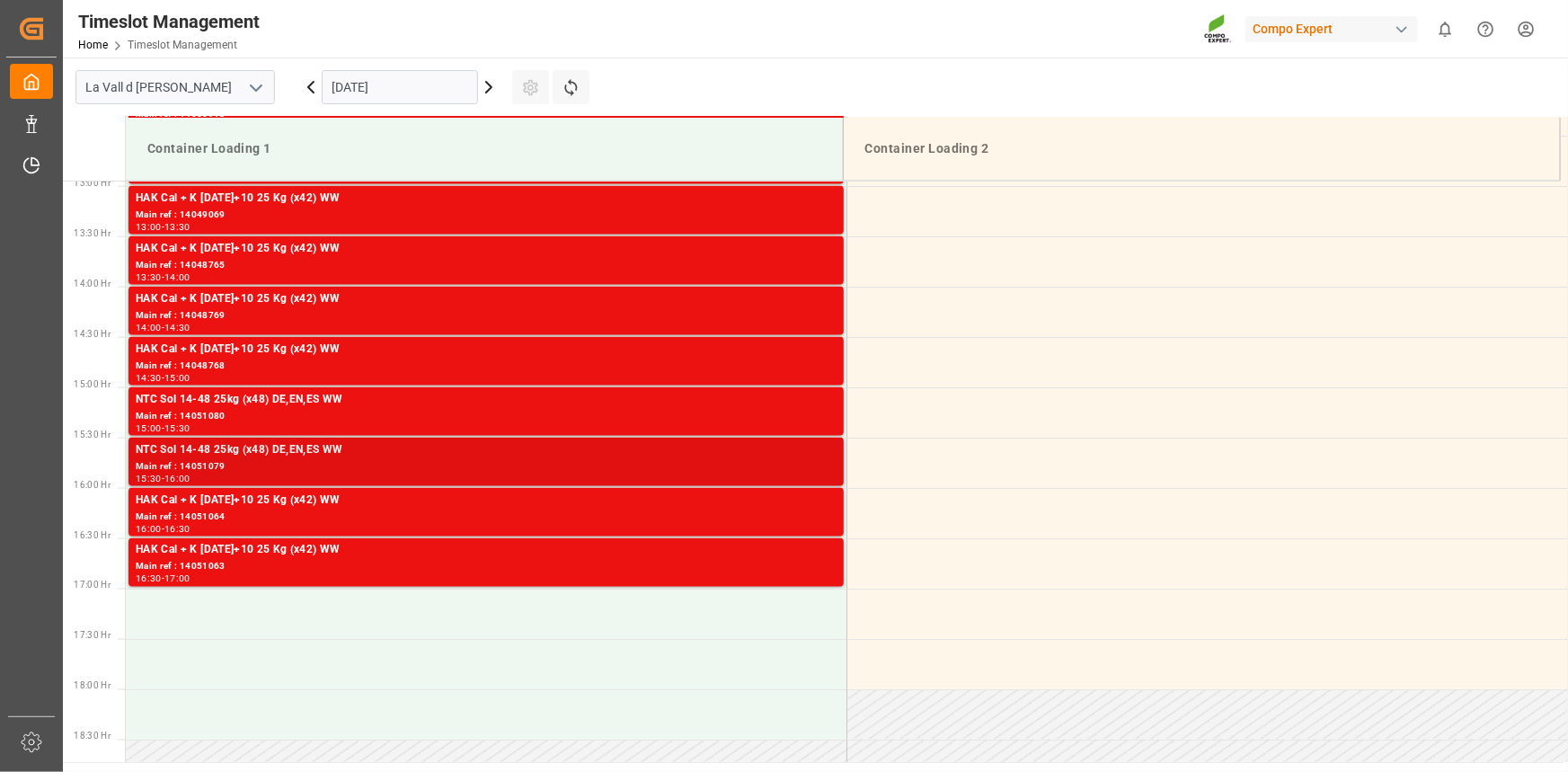
click at [809, 457] on div "NTC Sol 14-48 25kg (x48) DE,EN,ES WW" at bounding box center [486, 449] width 701 height 18
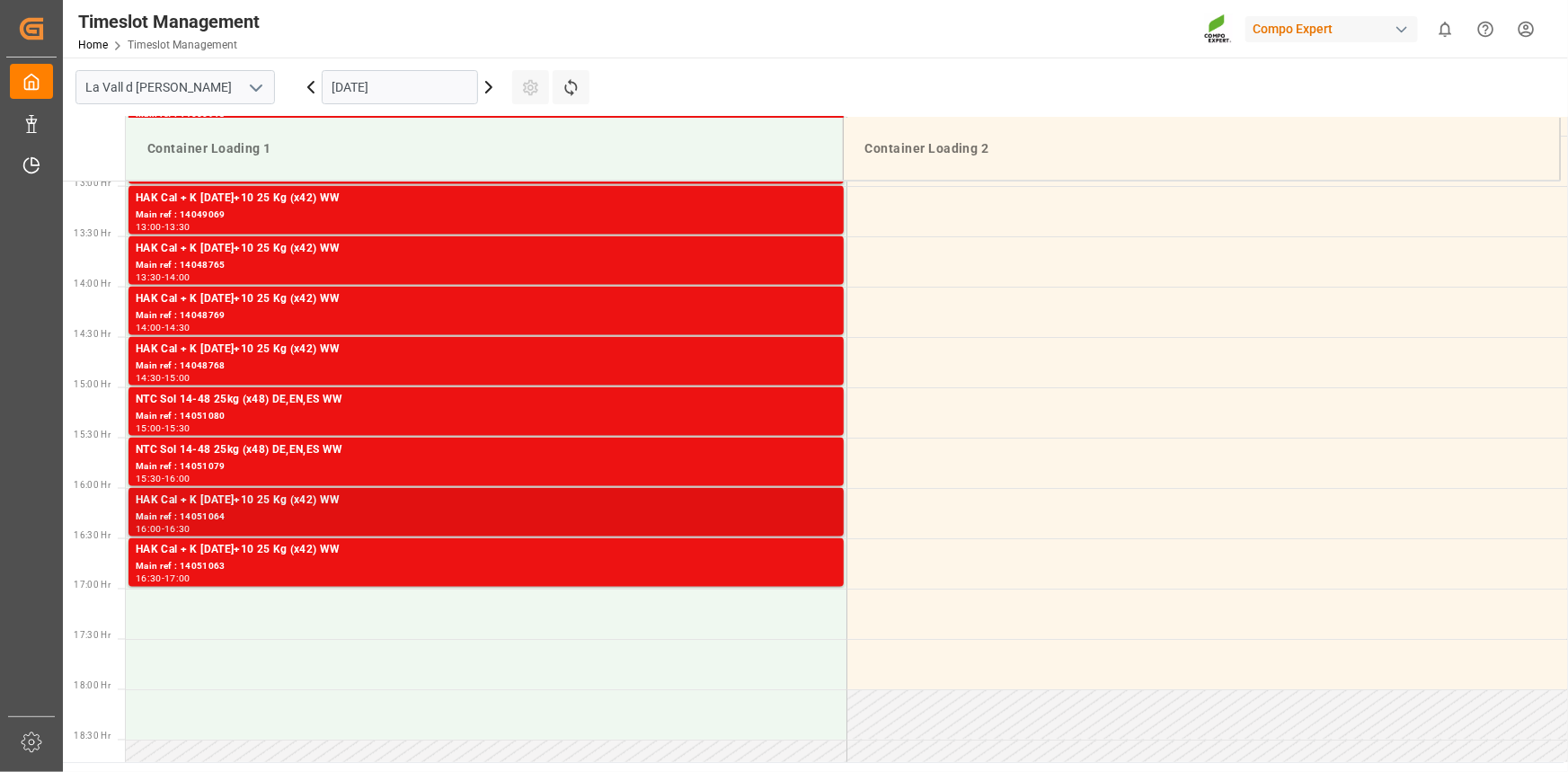
click at [654, 520] on div "Main ref : 14051064" at bounding box center [486, 517] width 701 height 15
